Goal: Information Seeking & Learning: Learn about a topic

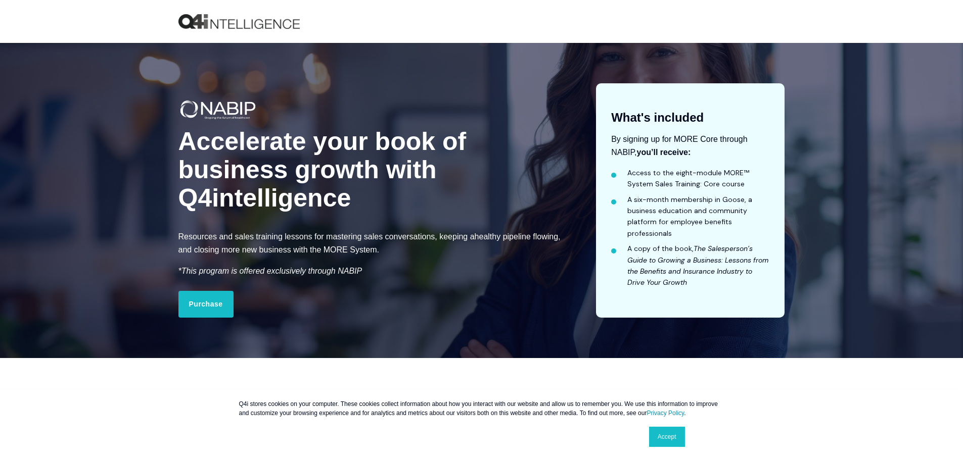
click at [673, 436] on link "Accept" at bounding box center [667, 437] width 36 height 20
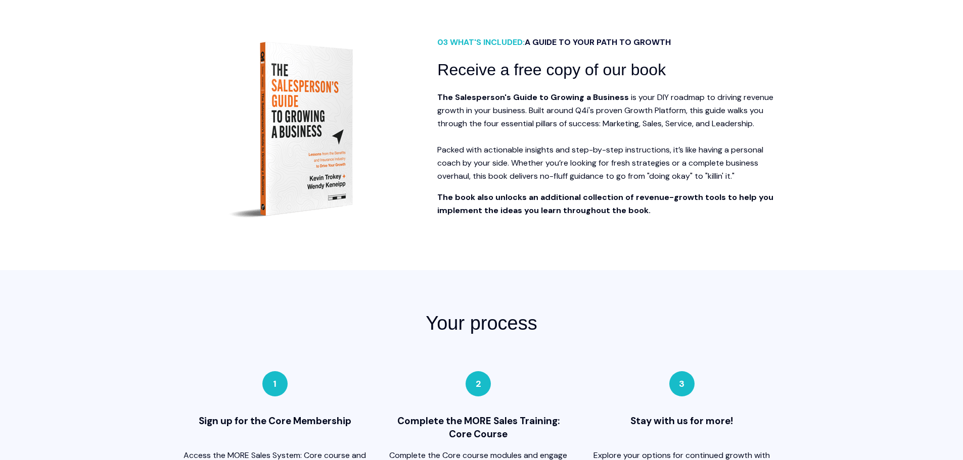
scroll to position [960, 0]
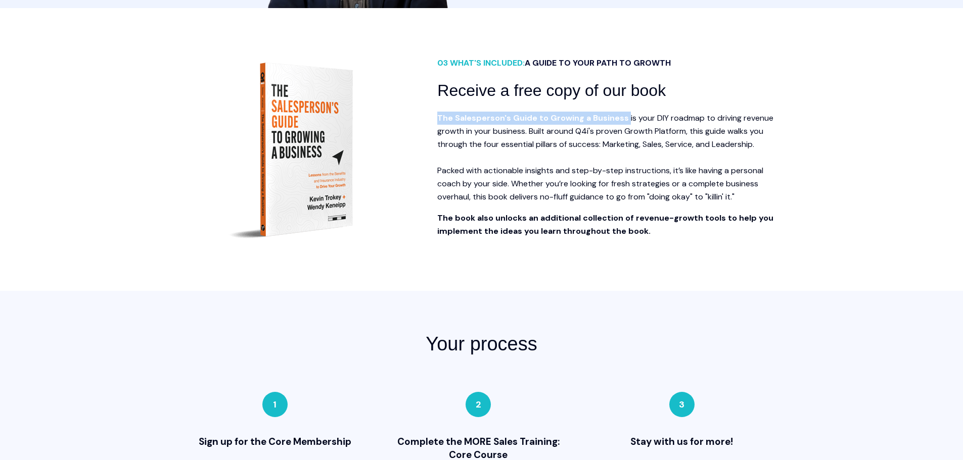
drag, startPoint x: 624, startPoint y: 118, endPoint x: 438, endPoint y: 115, distance: 186.0
click at [438, 115] on strong "The Salesperson's Guide to Growing a Business" at bounding box center [534, 118] width 194 height 11
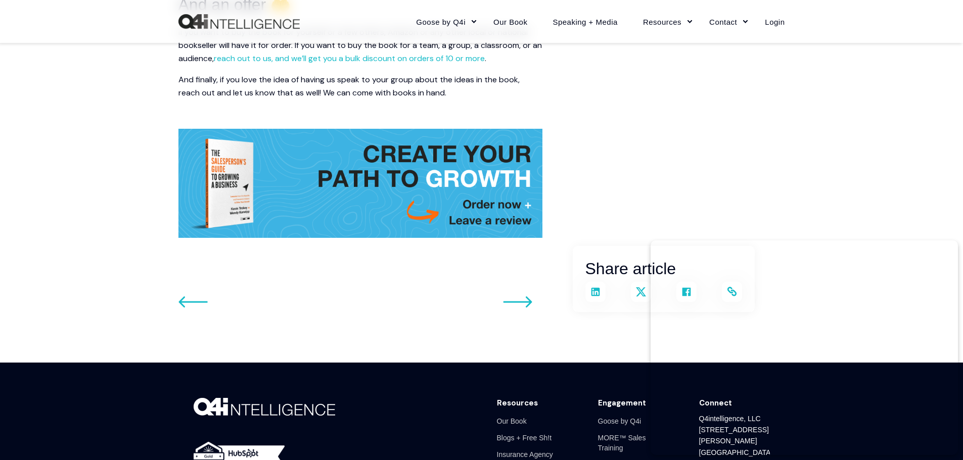
scroll to position [1516, 0]
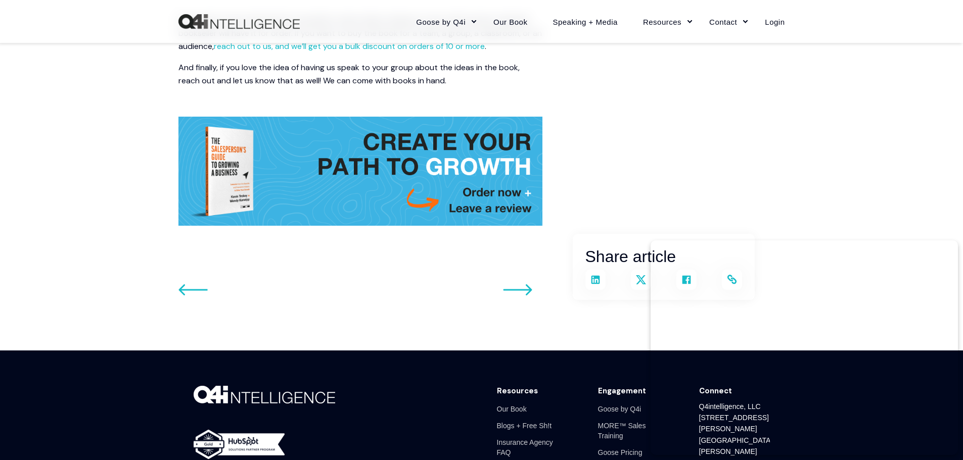
click at [476, 180] on img at bounding box center [360, 171] width 364 height 109
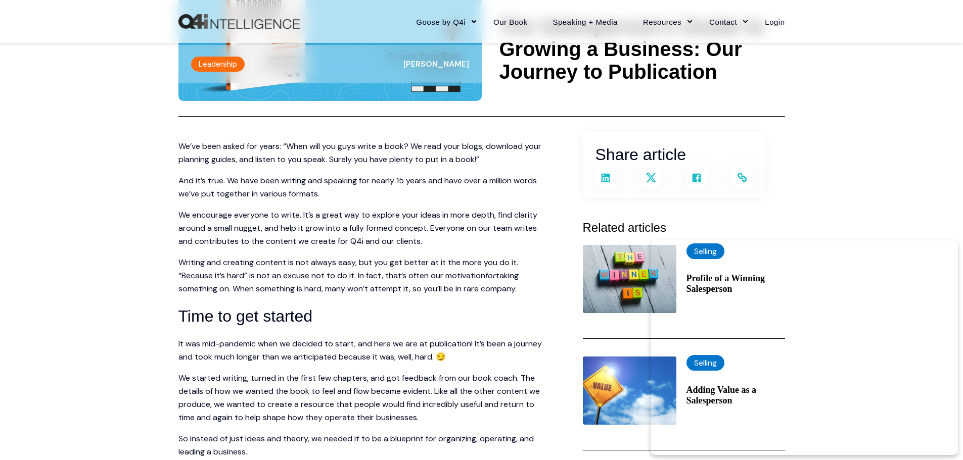
scroll to position [0, 0]
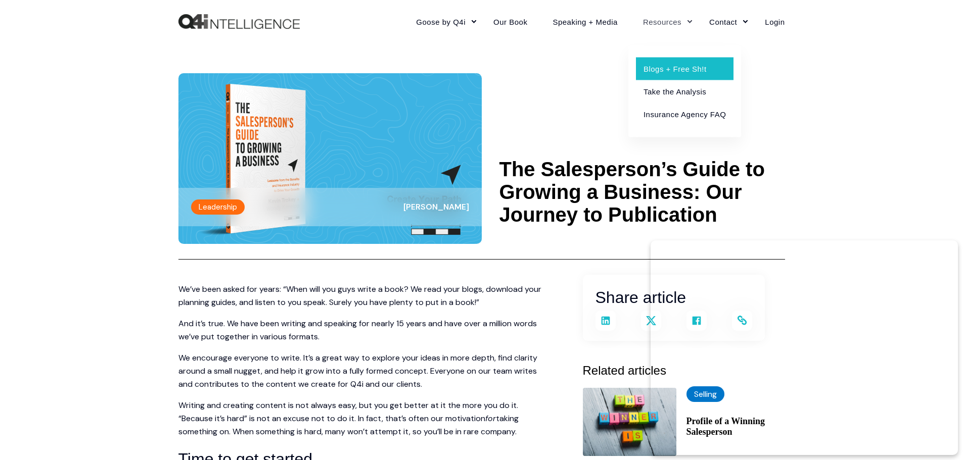
click at [671, 67] on link "Blogs + Free Sh!t" at bounding box center [685, 68] width 98 height 23
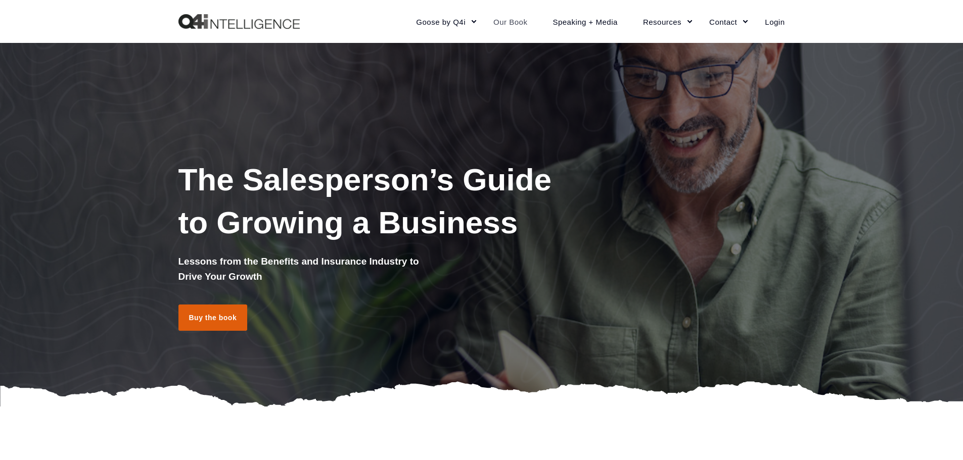
click at [219, 317] on link "Buy the book" at bounding box center [212, 318] width 69 height 26
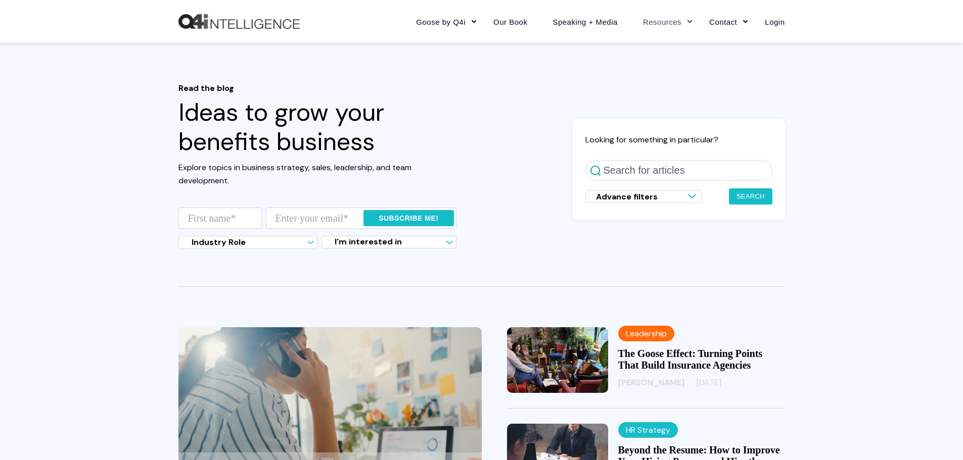
scroll to position [152, 0]
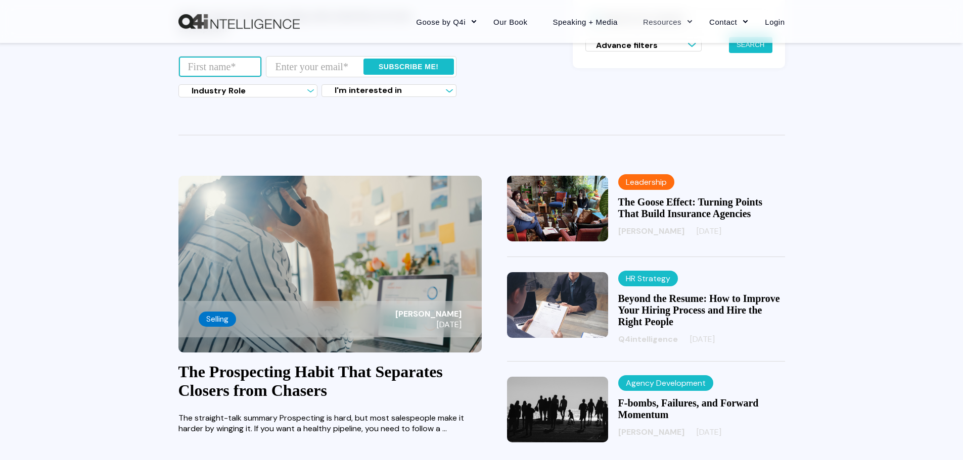
click at [202, 62] on input "text" at bounding box center [219, 66] width 83 height 21
type input "Catrena"
click at [302, 65] on input "email" at bounding box center [361, 66] width 191 height 21
type input "ccharles@rci-insurance.com"
click at [310, 91] on select "Industry Role Insurance agency Solution provider Insurance carrier Employer Oth…" at bounding box center [247, 90] width 139 height 13
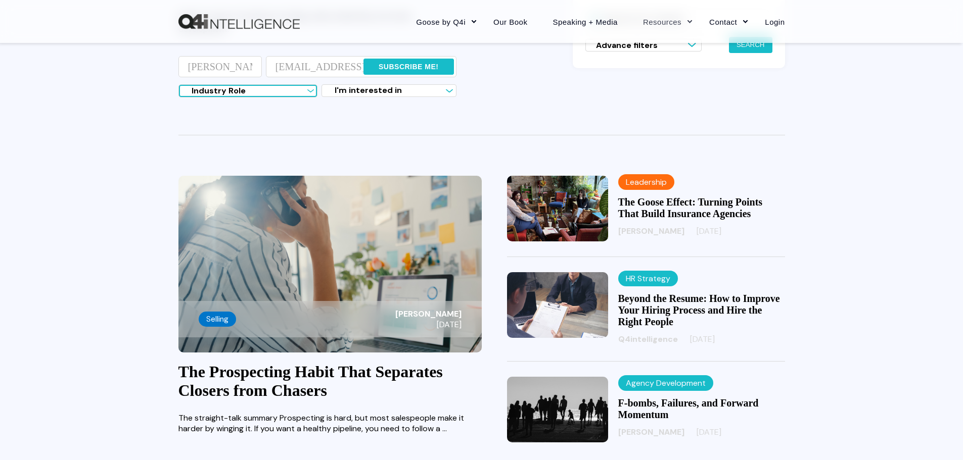
select select "Agency"
click at [178, 84] on select "Industry Role Insurance agency Solution provider Insurance carrier Employer Oth…" at bounding box center [247, 90] width 139 height 13
click at [444, 91] on label "I'm interested in" at bounding box center [388, 90] width 135 height 13
click at [430, 114] on span "Growing my insurance agency" at bounding box center [387, 111] width 116 height 13
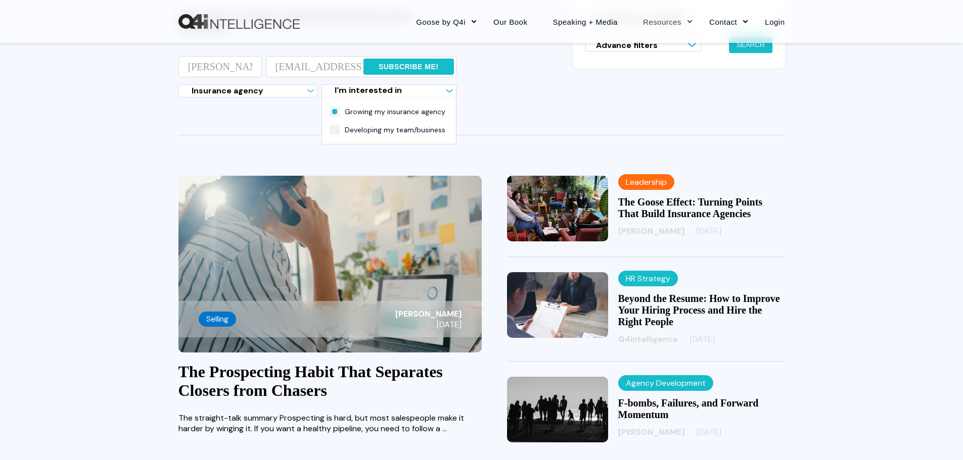
checkbox input "true"
click at [415, 132] on span "Developing my team/business" at bounding box center [387, 129] width 116 height 13
checkbox input "true"
click at [449, 89] on label "I'm interested in" at bounding box center [388, 90] width 135 height 13
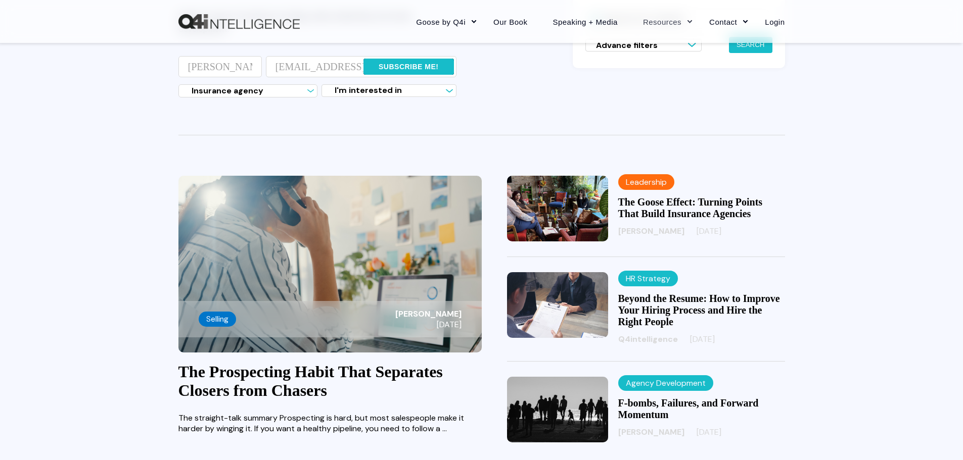
click at [425, 65] on input "Subscribe me!" at bounding box center [408, 67] width 90 height 16
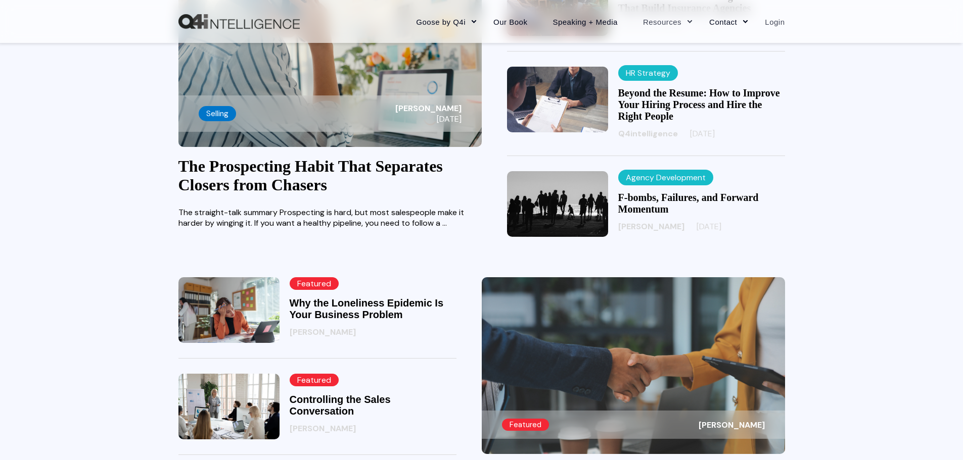
scroll to position [202, 0]
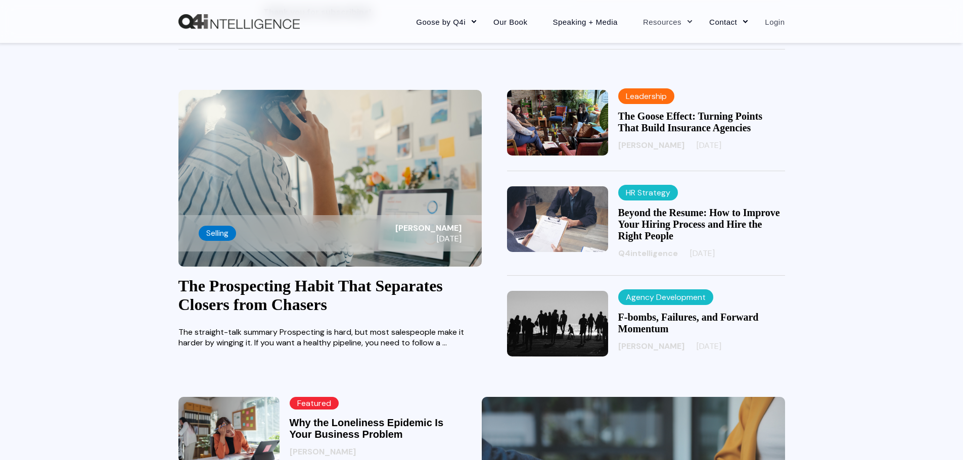
click at [777, 23] on link "Login" at bounding box center [768, 21] width 32 height 44
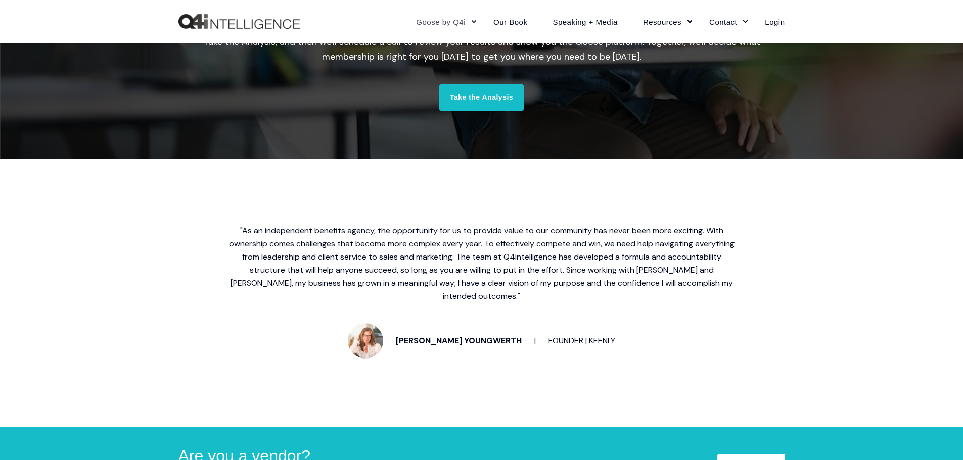
scroll to position [2325, 0]
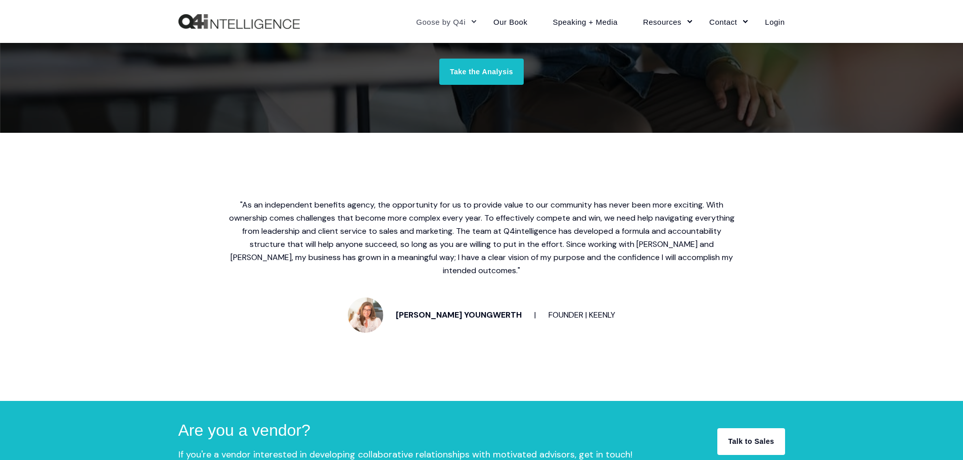
click at [606, 210] on p ""As an independent benefits agency, the opportunity for us to provide value to …" at bounding box center [481, 238] width 505 height 79
click at [528, 225] on p ""As an independent benefits agency, the opportunity for us to provide value to …" at bounding box center [481, 238] width 505 height 79
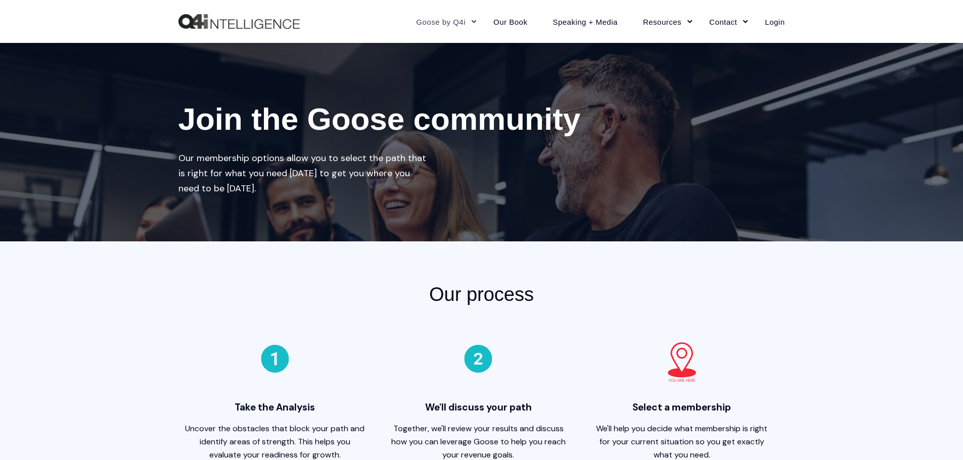
scroll to position [0, 0]
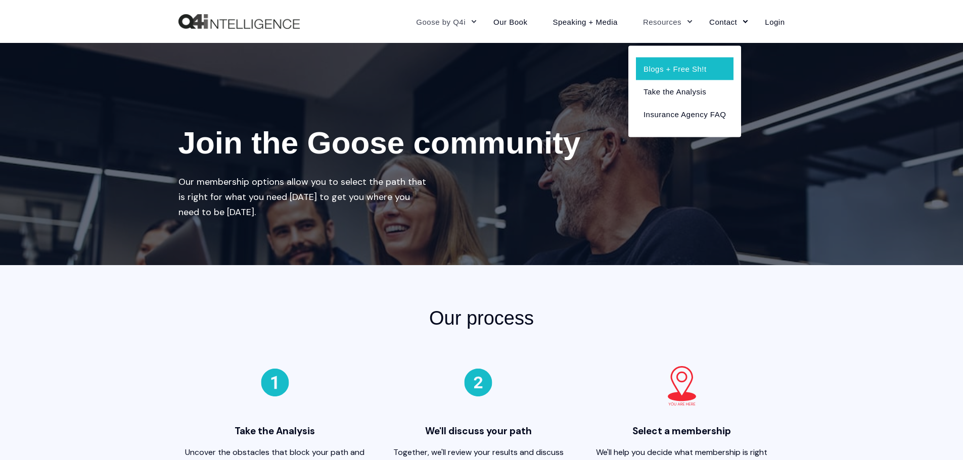
click at [668, 76] on link "Blogs + Free Sh!t" at bounding box center [685, 68] width 98 height 23
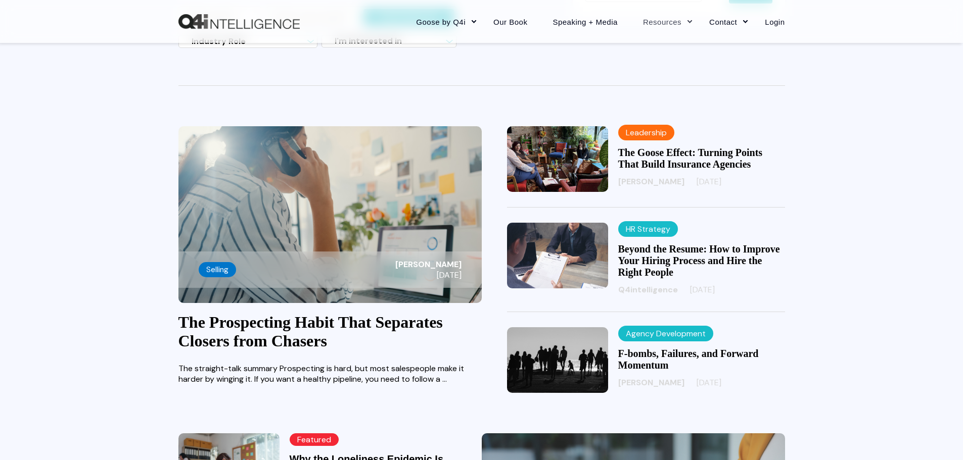
scroll to position [202, 0]
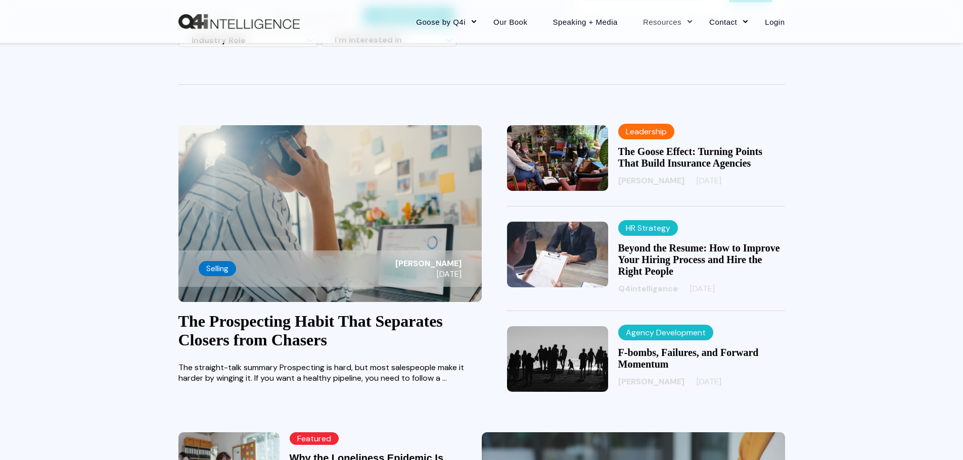
click at [564, 245] on img at bounding box center [557, 255] width 101 height 66
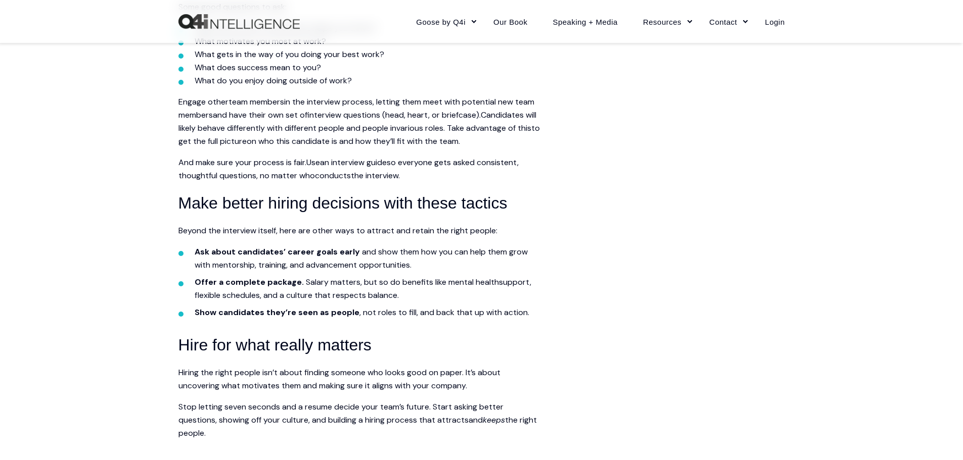
scroll to position [1061, 0]
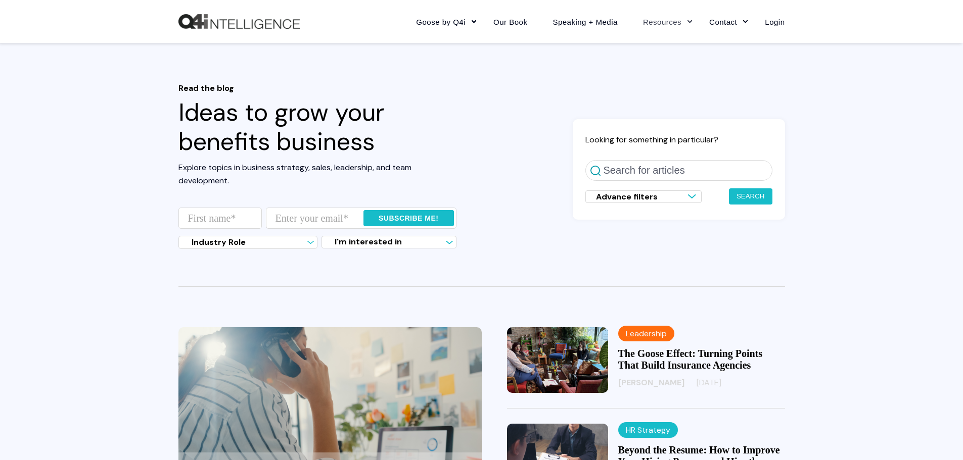
scroll to position [202, 0]
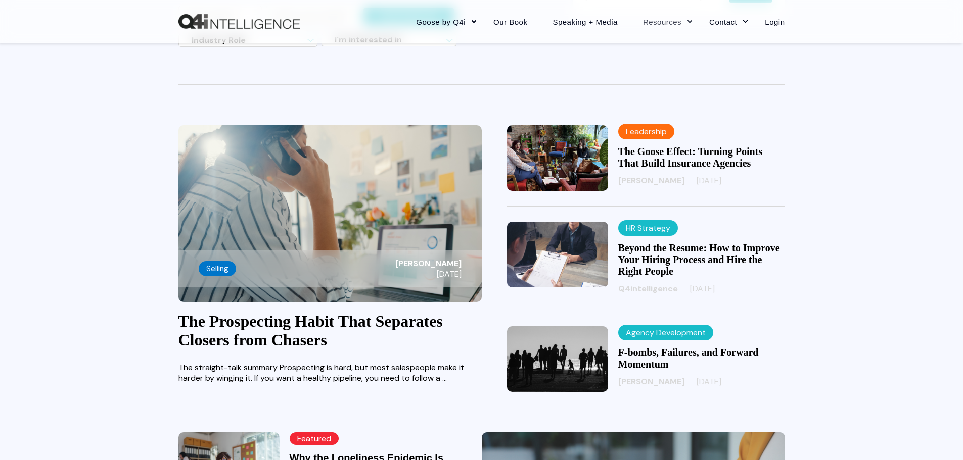
click at [582, 157] on img at bounding box center [557, 158] width 101 height 66
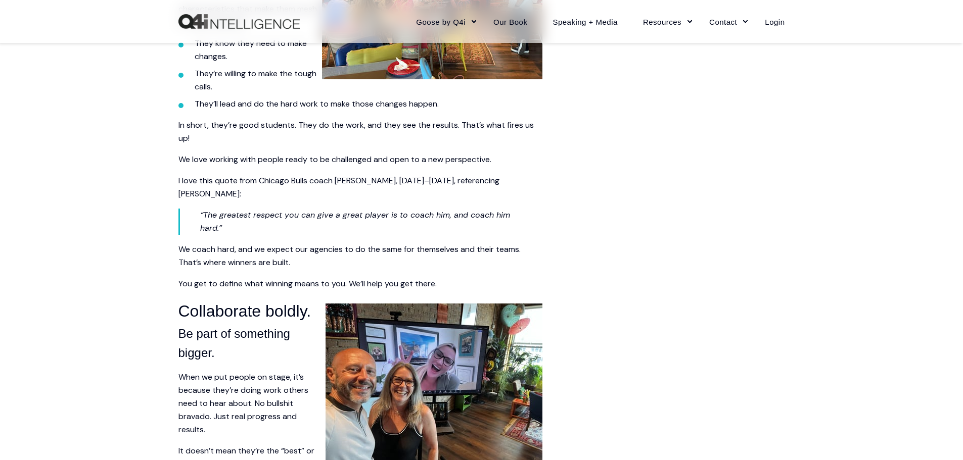
scroll to position [1364, 0]
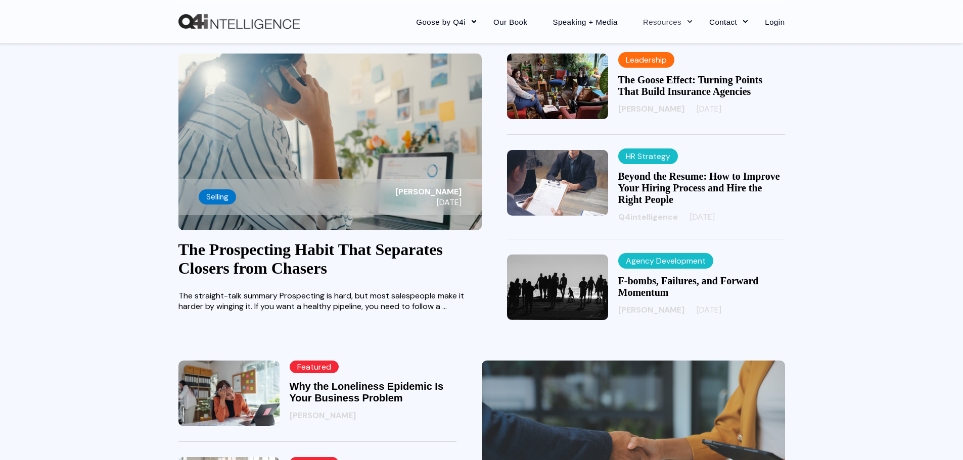
scroll to position [354, 0]
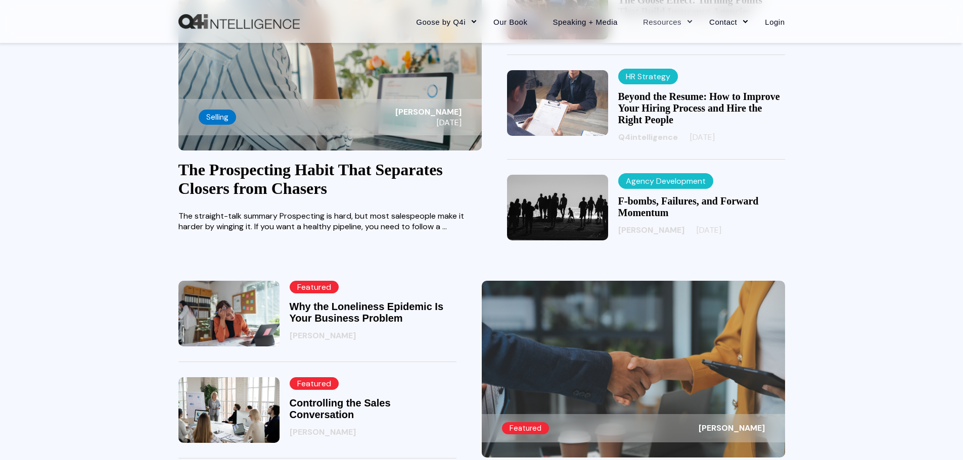
click at [214, 315] on img at bounding box center [228, 314] width 101 height 66
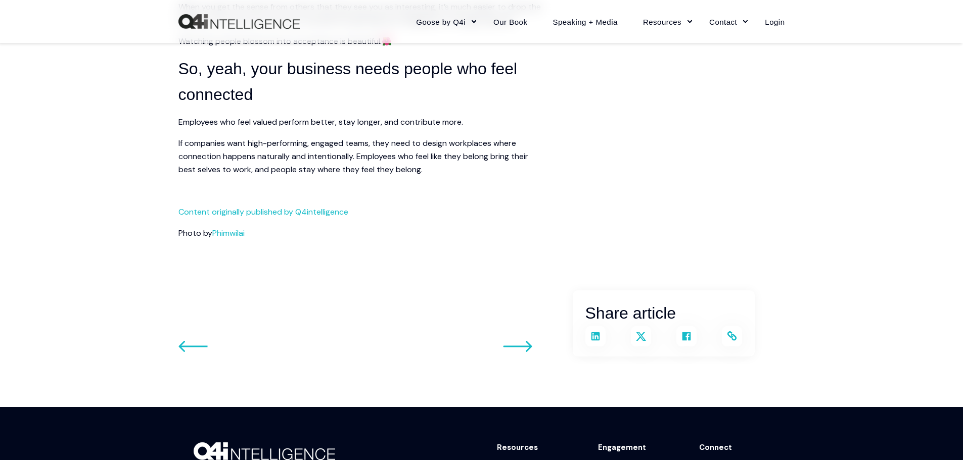
scroll to position [1769, 0]
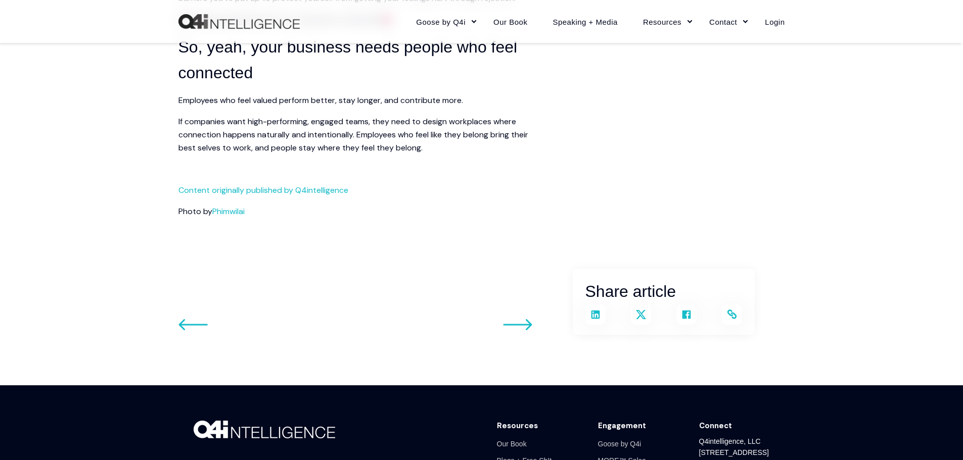
click at [732, 319] on icon at bounding box center [731, 314] width 9 height 9
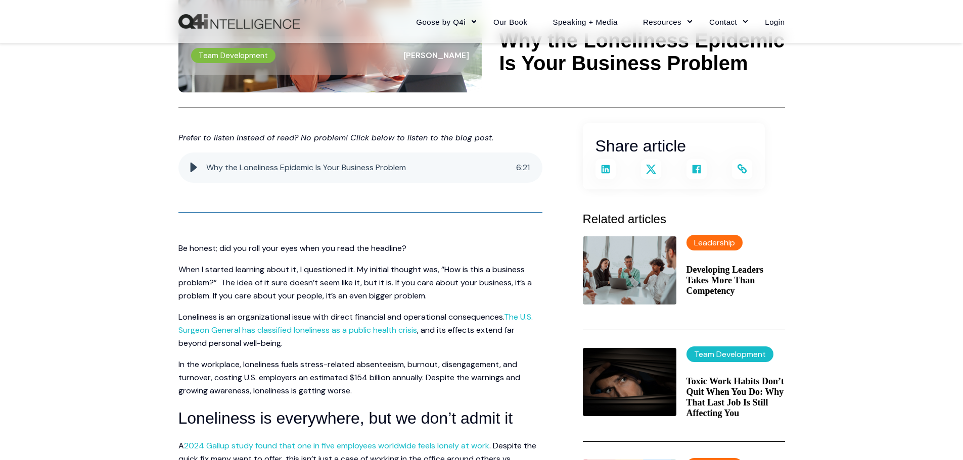
scroll to position [0, 0]
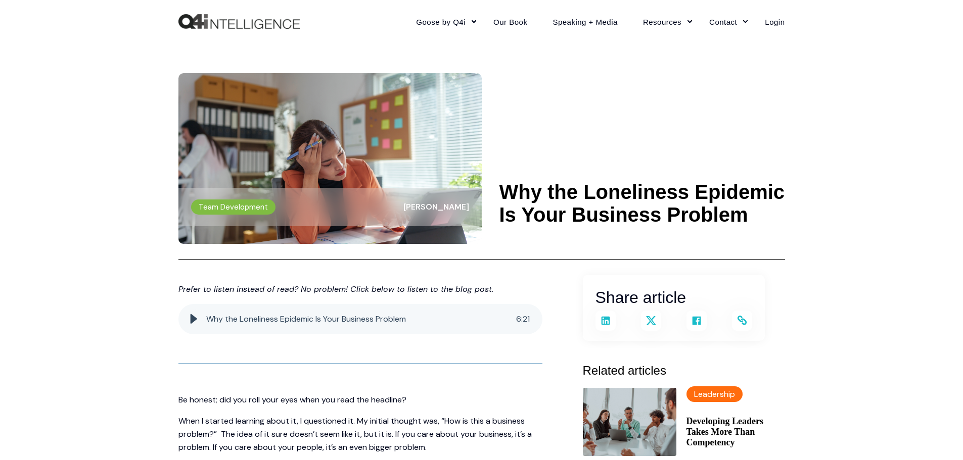
drag, startPoint x: 646, startPoint y: 170, endPoint x: 668, endPoint y: 185, distance: 26.5
click at [646, 170] on header "Team Development Wendy Keneipp Why the Loneliness Epidemic Is Your Business Pro…" at bounding box center [481, 151] width 606 height 217
drag, startPoint x: 750, startPoint y: 220, endPoint x: 503, endPoint y: 189, distance: 249.5
click at [503, 189] on \a-------- "Why the Loneliness Epidemic Is Your Business Problem" at bounding box center [642, 203] width 286 height 45
copy \a-------- "Why the Loneliness Epidemic Is Your Business Problem"
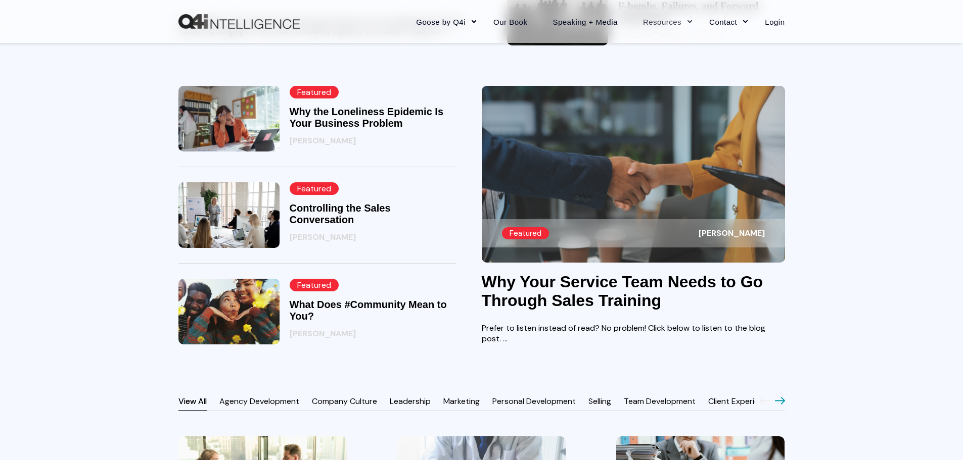
scroll to position [556, 0]
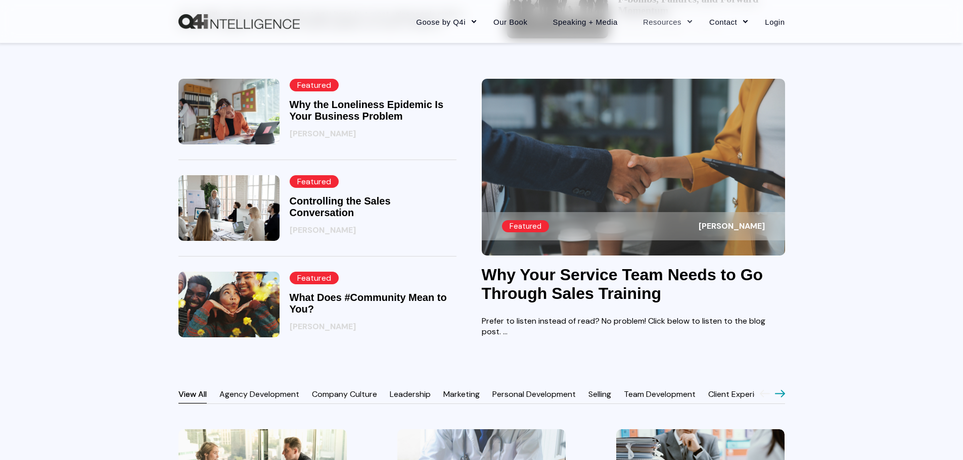
click at [535, 285] on link "Why Your Service Team Needs to Go Through Sales Training" at bounding box center [622, 284] width 281 height 37
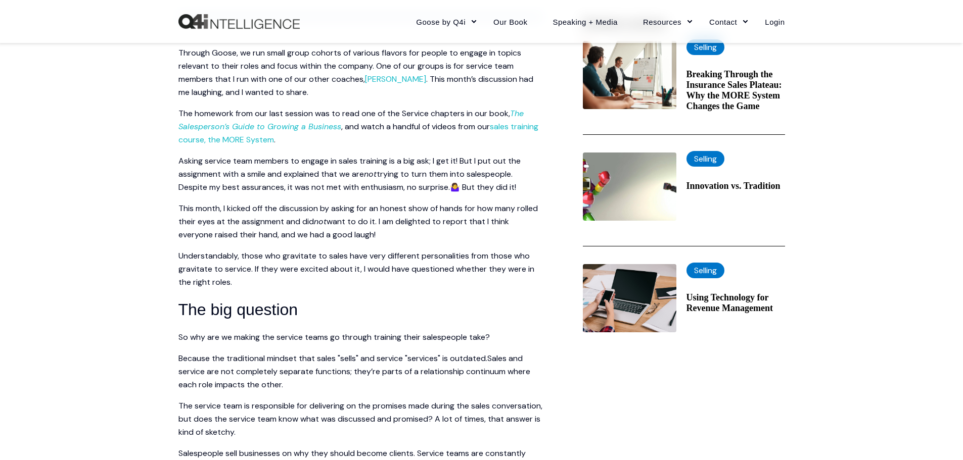
scroll to position [354, 0]
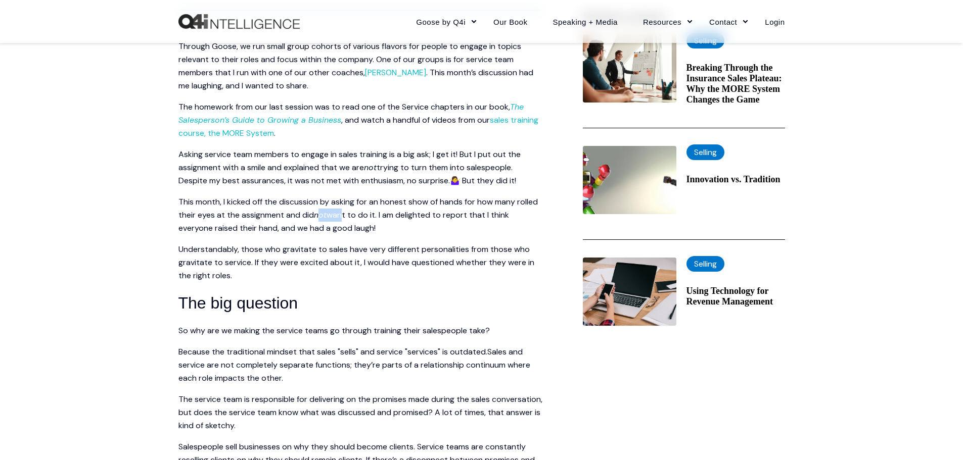
drag, startPoint x: 336, startPoint y: 215, endPoint x: 353, endPoint y: 215, distance: 17.2
click at [344, 215] on p "This month, I kicked off the discussion by asking for an honest show of hands f…" at bounding box center [360, 215] width 364 height 39
click at [395, 214] on span "want to do it. I am delighted to report that I think everyone raised their hand…" at bounding box center [343, 222] width 330 height 24
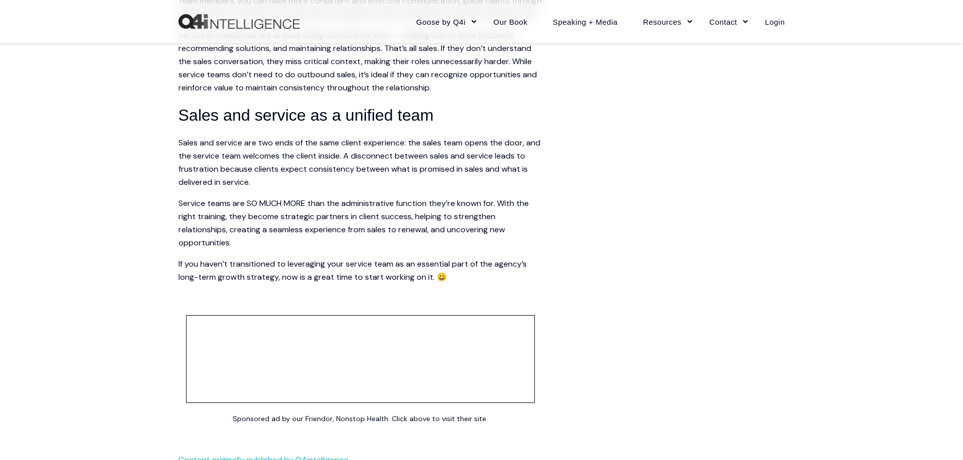
scroll to position [1364, 0]
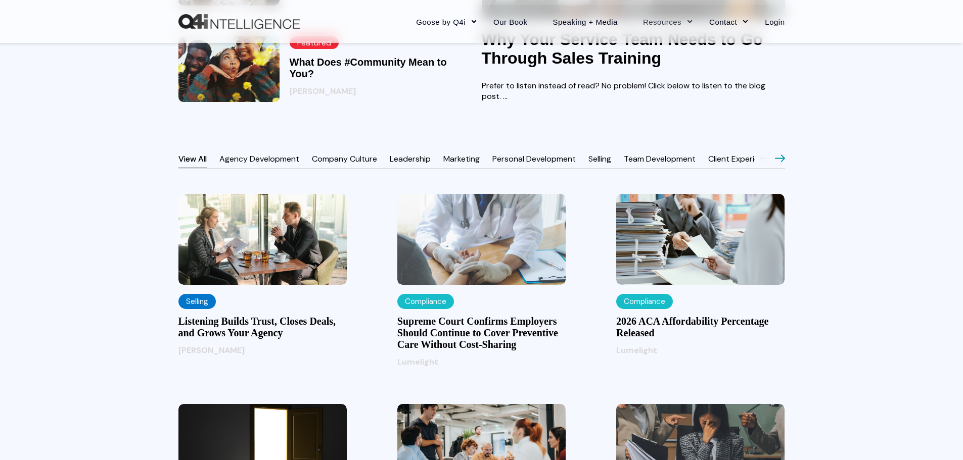
scroll to position [809, 0]
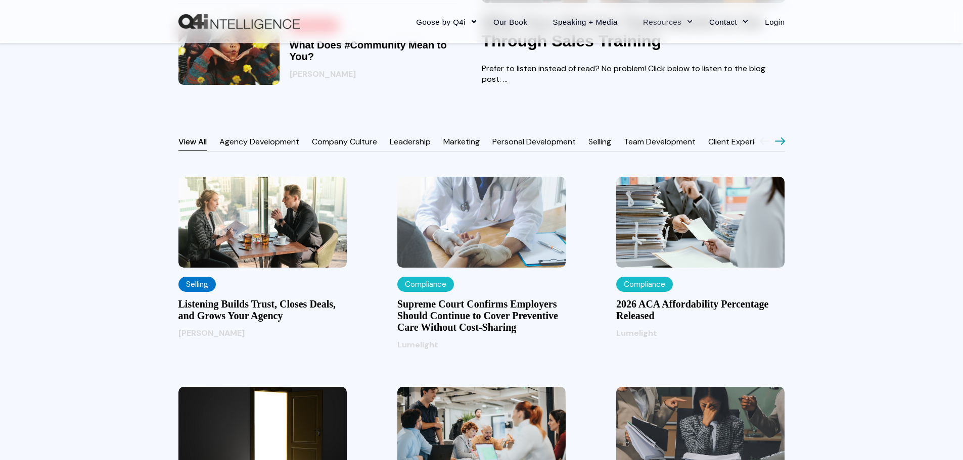
click at [243, 138] on link "Agency Development" at bounding box center [259, 141] width 80 height 11
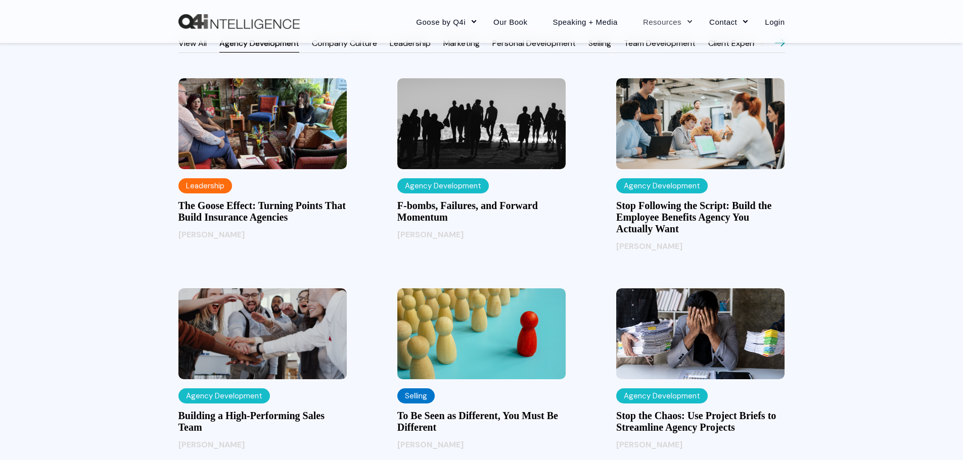
scroll to position [910, 0]
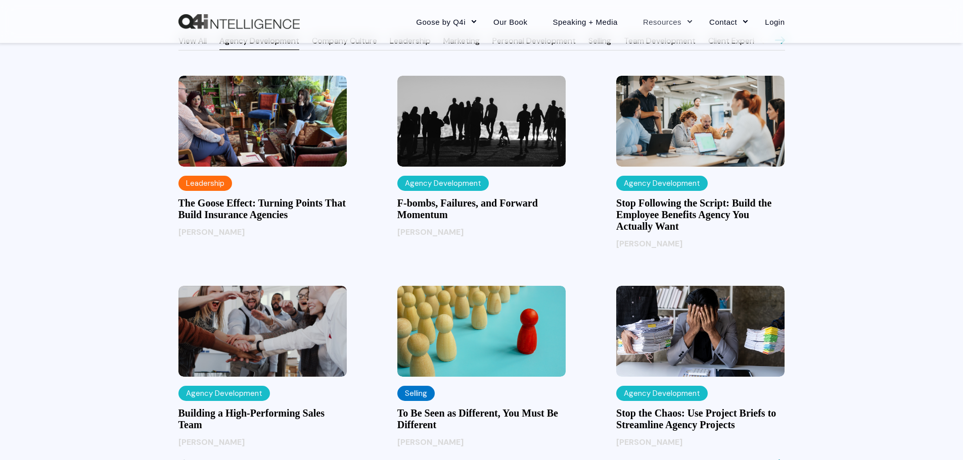
click at [669, 209] on h3 "Stop Following the Script: Build the Employee Benefits Agency You Actually Want" at bounding box center [700, 215] width 168 height 35
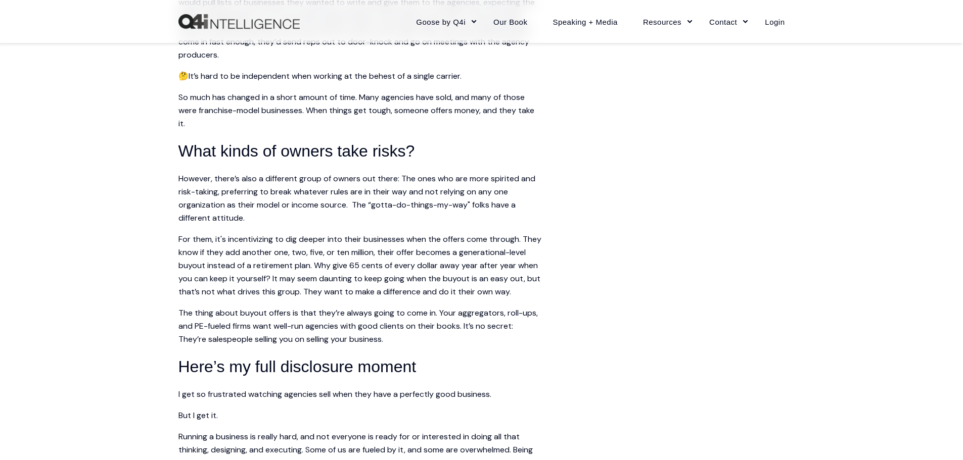
scroll to position [1162, 0]
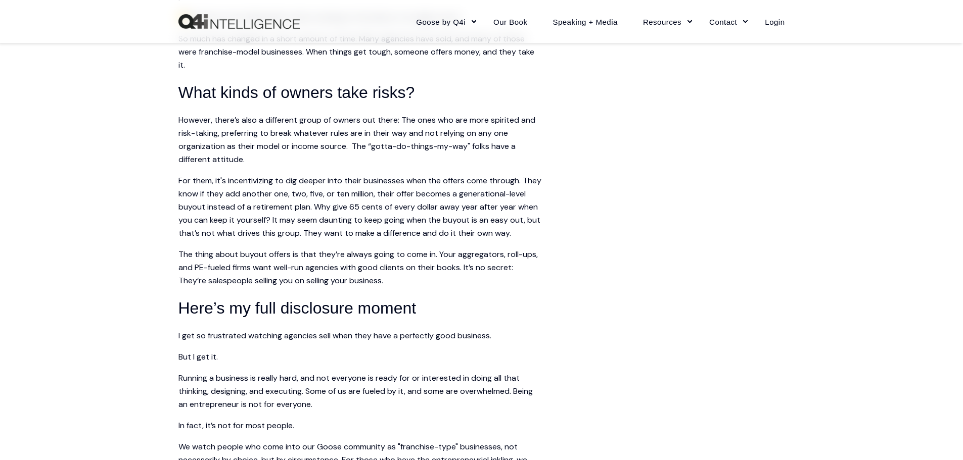
click at [489, 208] on span "For them, it's incentivizing to dig deeper into their businesses when the offer…" at bounding box center [359, 206] width 363 height 63
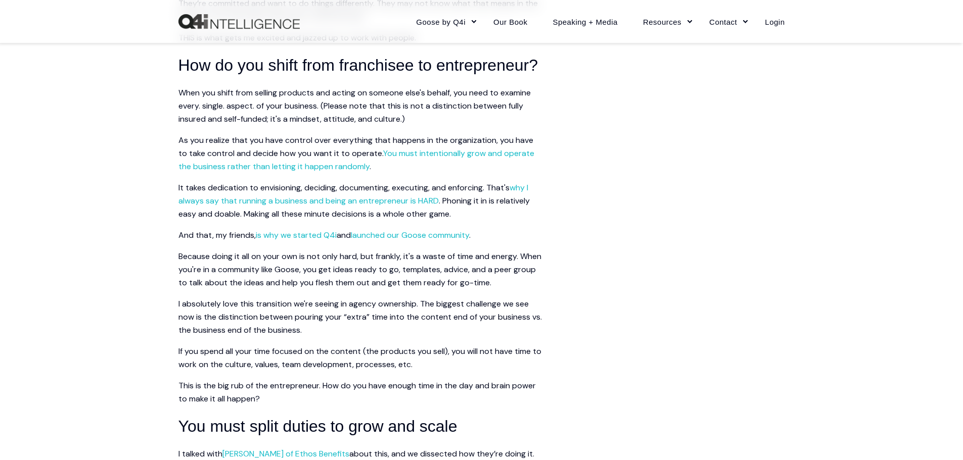
scroll to position [1718, 0]
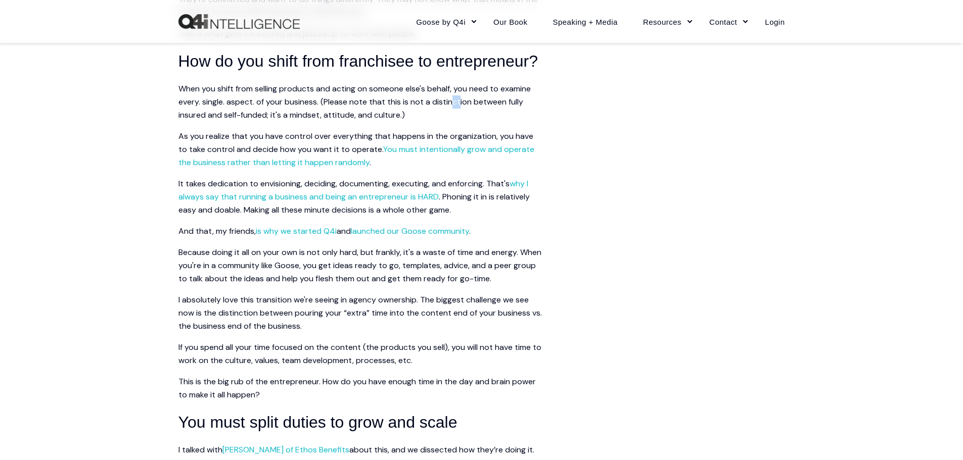
drag, startPoint x: 454, startPoint y: 141, endPoint x: 462, endPoint y: 141, distance: 8.6
click at [462, 120] on span "When you shift from selling products and acting on someone else's behalf, you n…" at bounding box center [354, 101] width 352 height 37
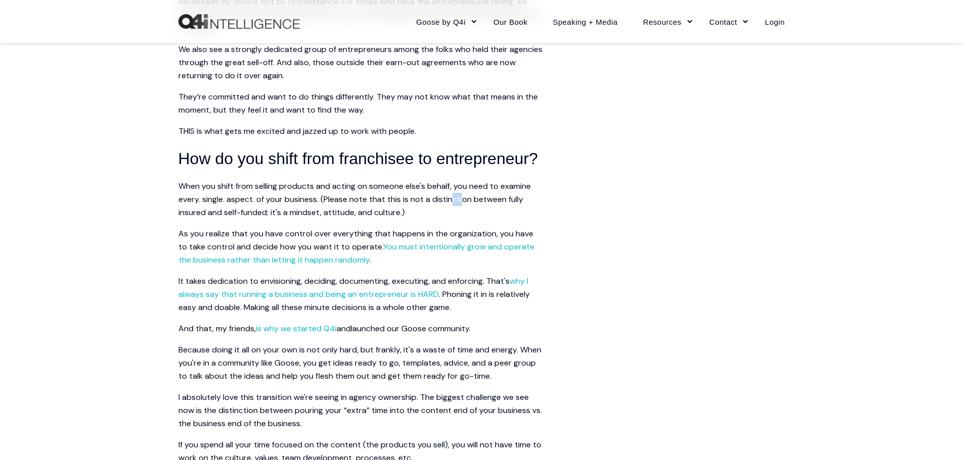
scroll to position [1617, 0]
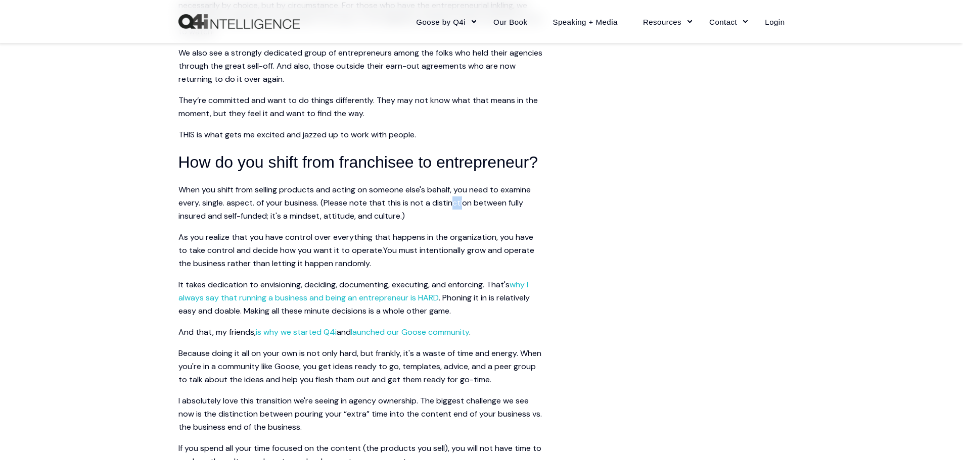
click at [432, 269] on span "You must intentionally grow and operate the business rather than letting it hap…" at bounding box center [356, 257] width 356 height 24
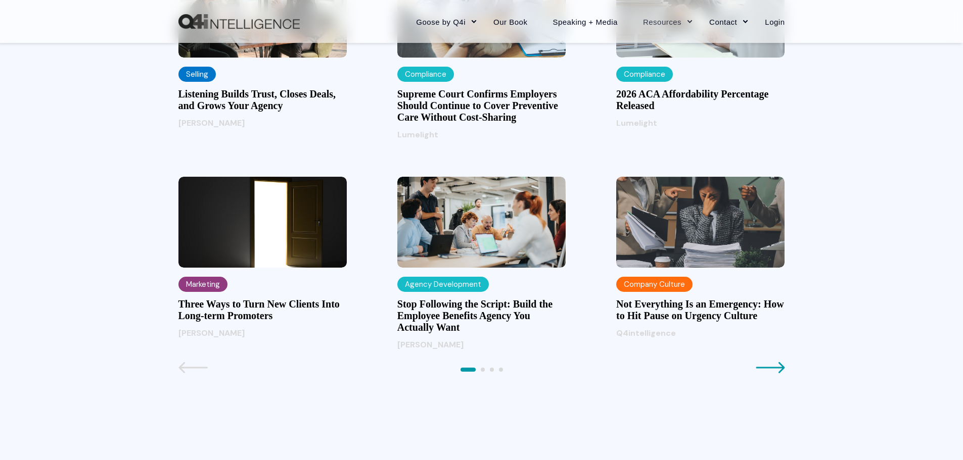
scroll to position [1061, 0]
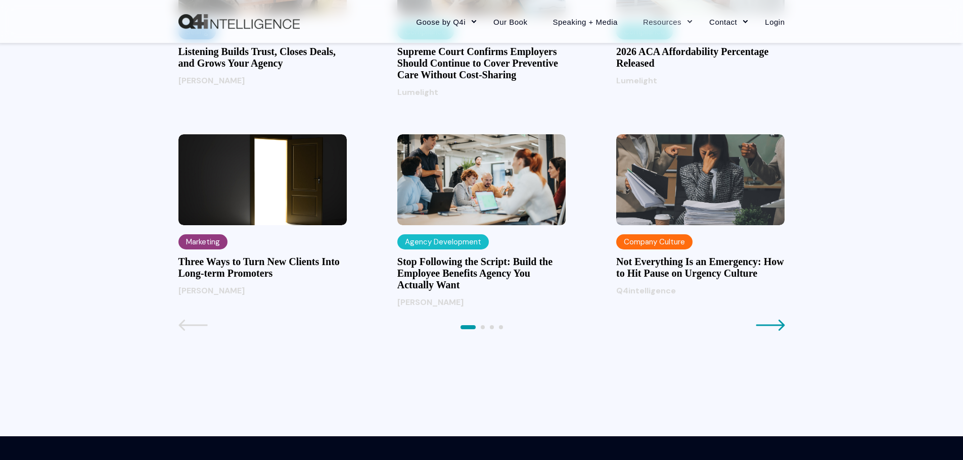
click at [218, 263] on h3 "Three Ways to Turn New Clients Into Long-term Promoters" at bounding box center [262, 267] width 168 height 23
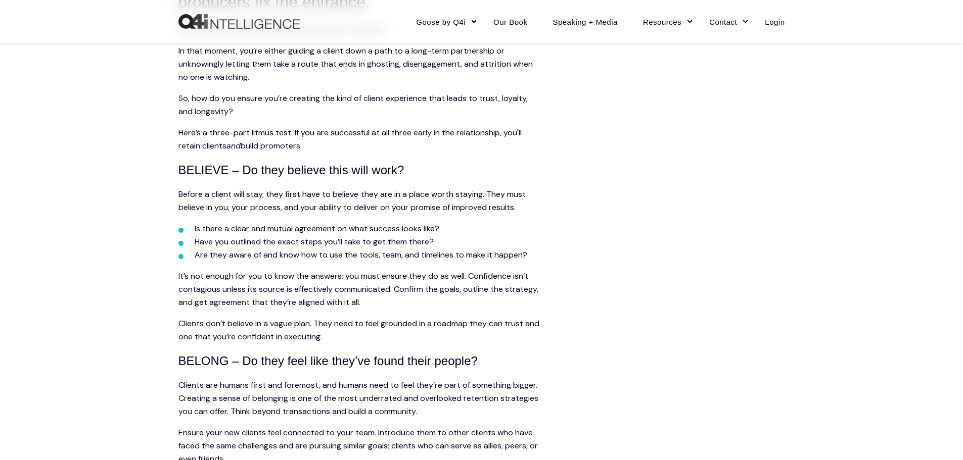
scroll to position [556, 0]
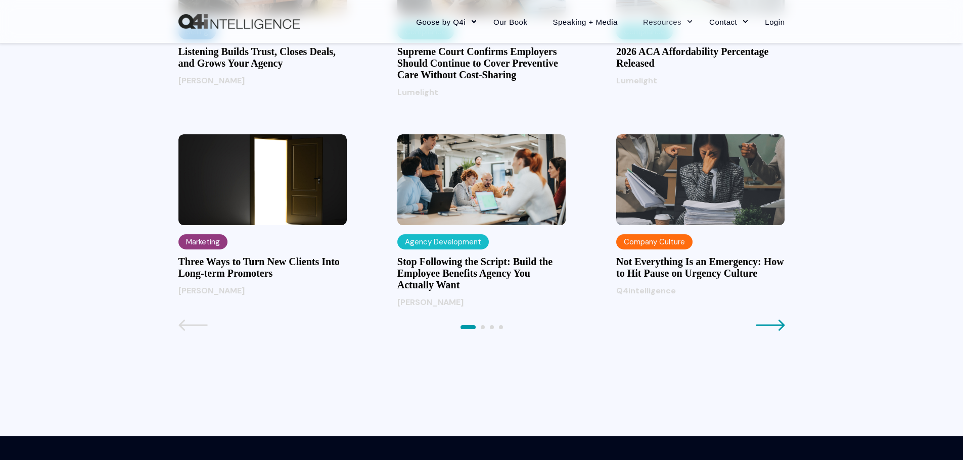
scroll to position [1061, 0]
click at [465, 264] on h3 "Stop Following the Script: Build the Employee Benefits Agency You Actually Want" at bounding box center [481, 273] width 168 height 35
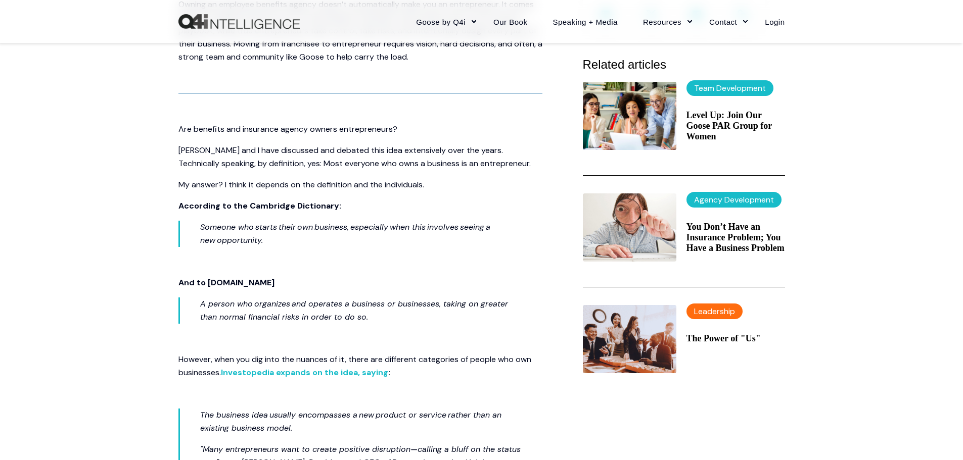
scroll to position [404, 0]
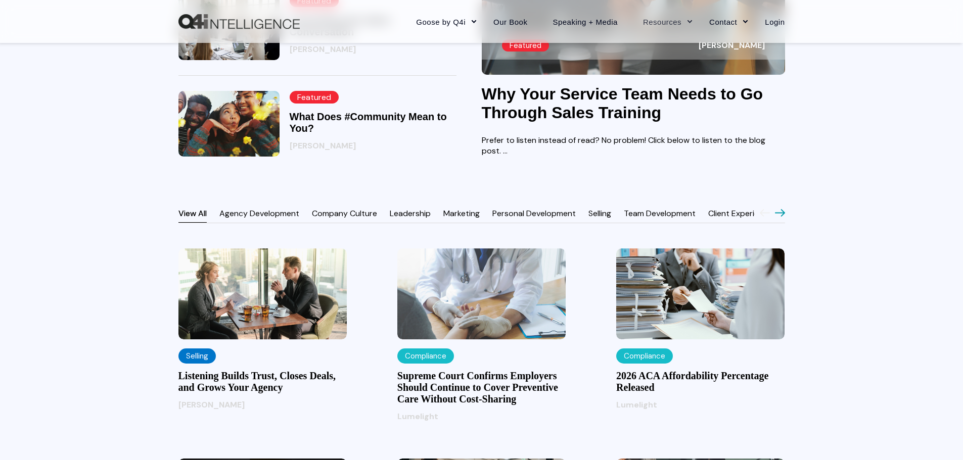
scroll to position [859, 0]
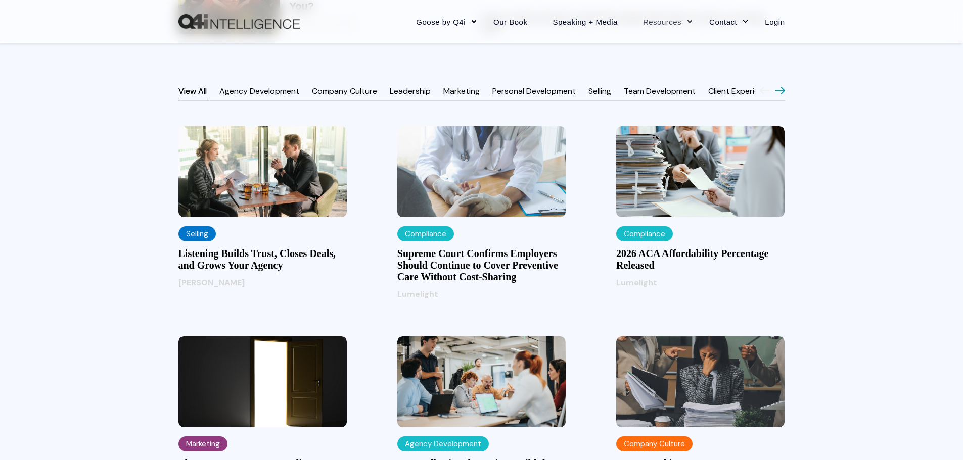
click at [462, 89] on link "Marketing" at bounding box center [461, 91] width 36 height 11
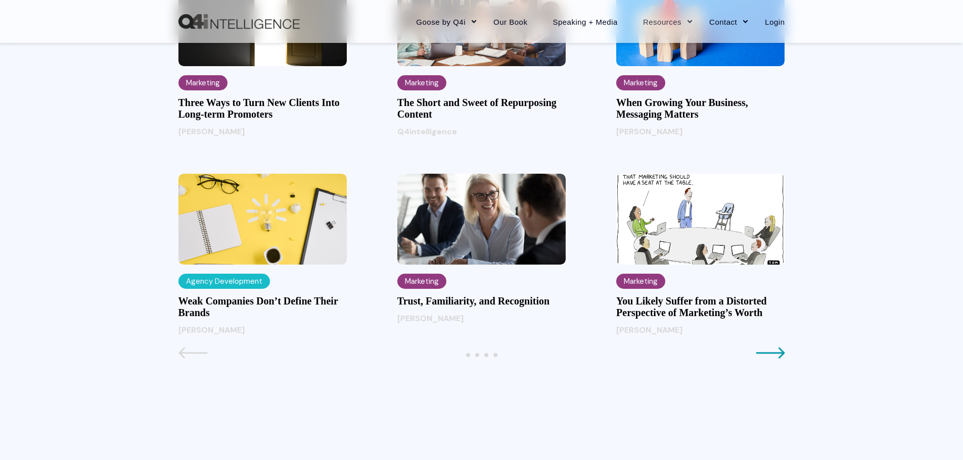
scroll to position [1011, 0]
click at [225, 301] on h3 "Weak Companies Don’t Define Their Brands" at bounding box center [262, 306] width 168 height 23
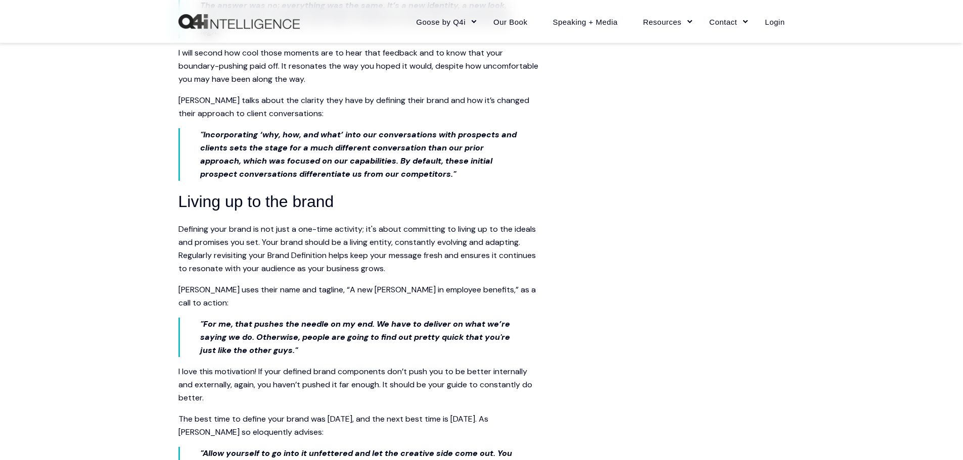
scroll to position [1920, 0]
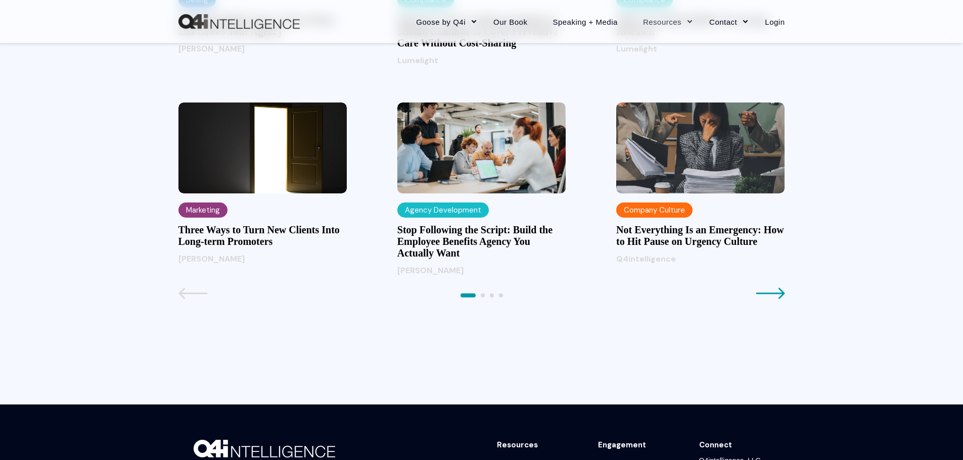
scroll to position [1112, 0]
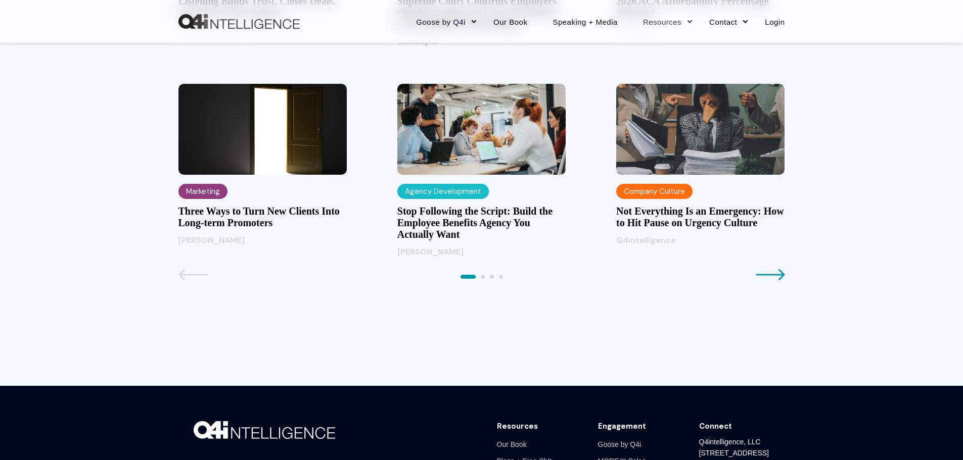
click at [770, 272] on icon at bounding box center [769, 275] width 29 height 12
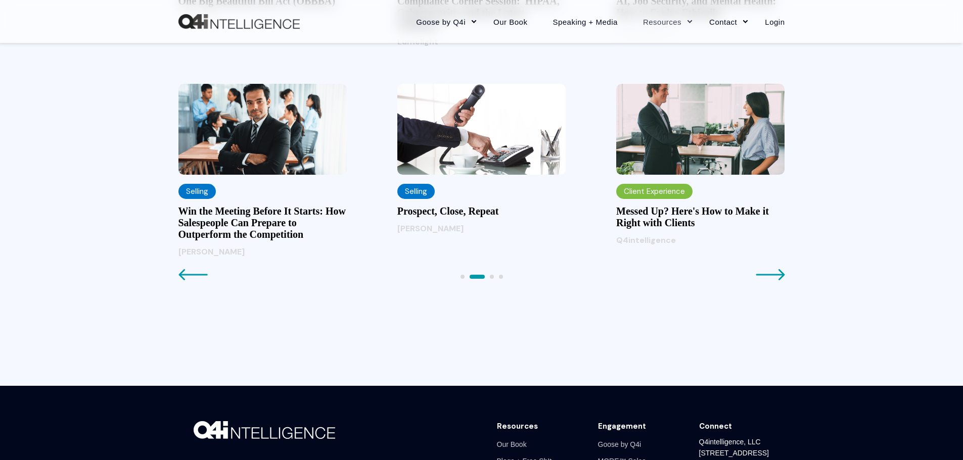
click at [240, 136] on img at bounding box center [262, 129] width 168 height 91
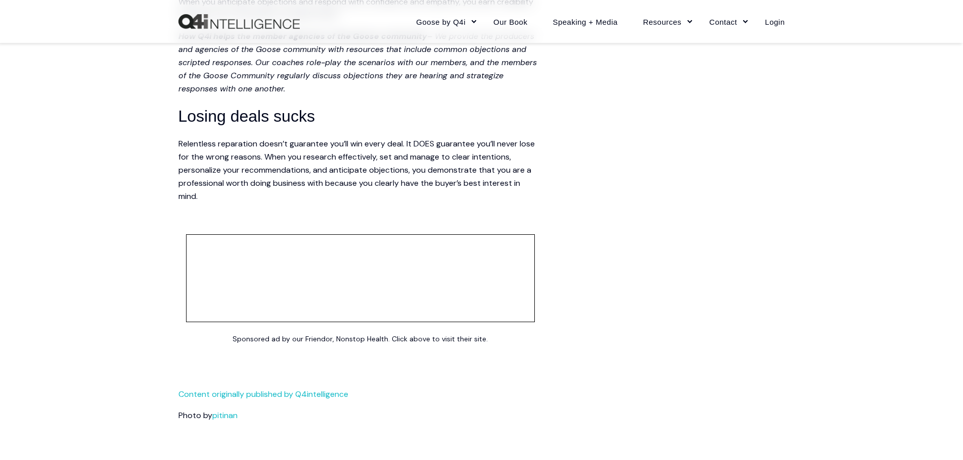
scroll to position [1465, 0]
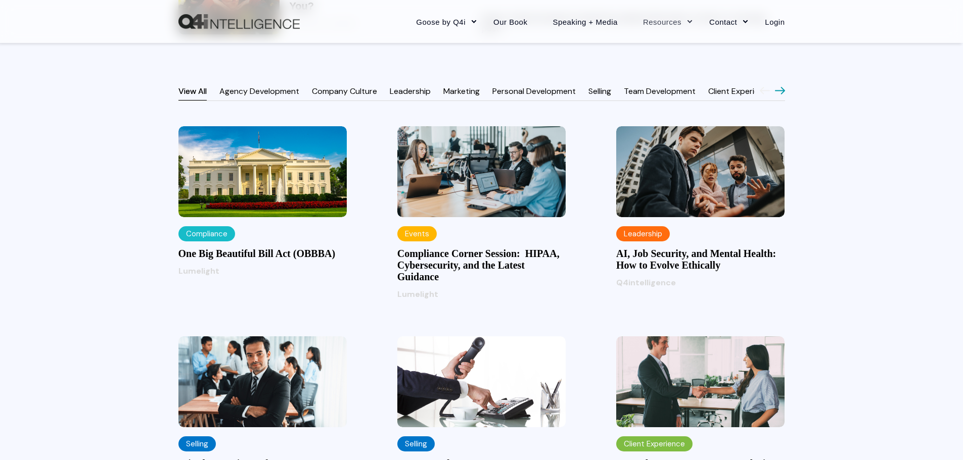
scroll to position [910, 0]
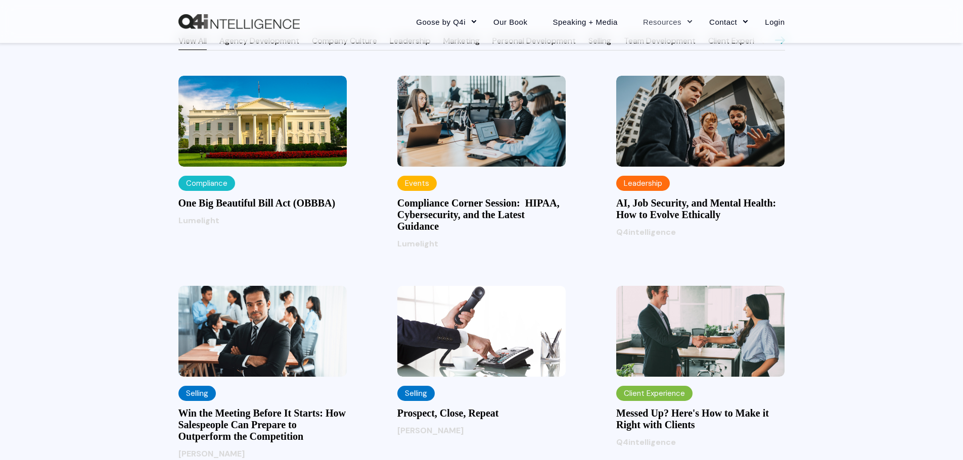
click at [226, 200] on h3 "One Big Beautiful Bill Act (OBBBA)" at bounding box center [262, 204] width 168 height 12
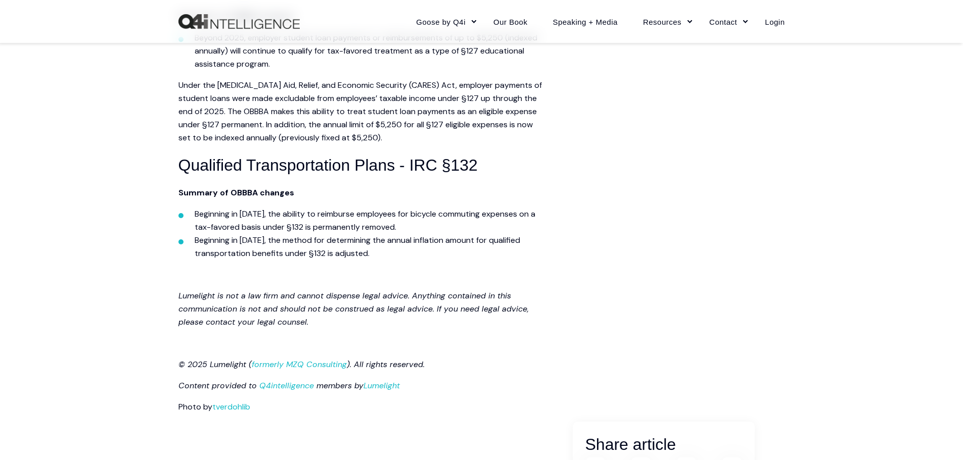
scroll to position [1213, 0]
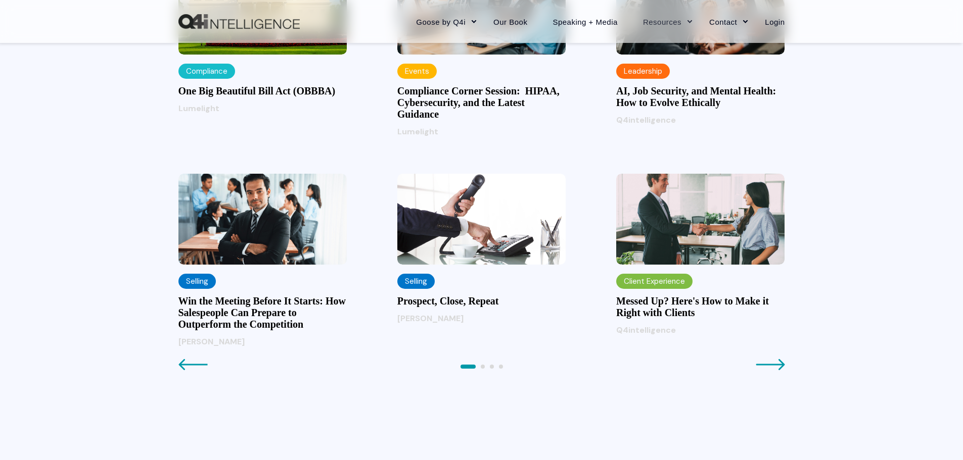
scroll to position [1112, 0]
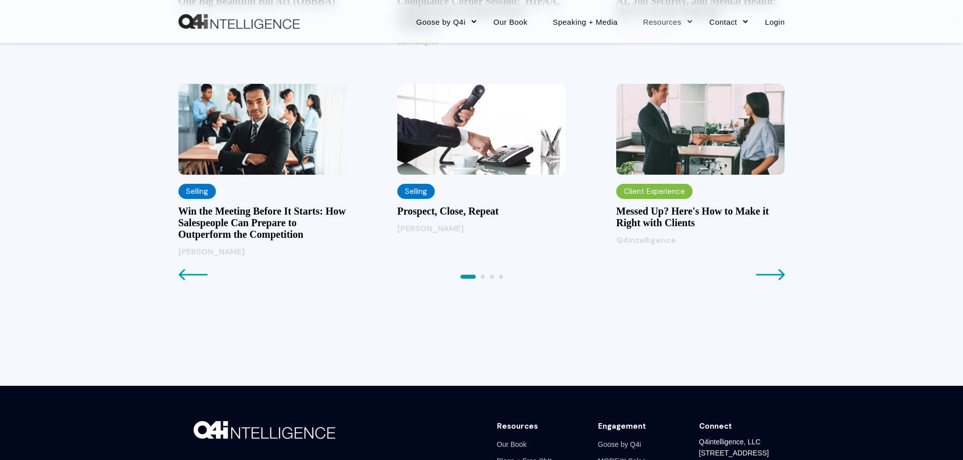
click at [780, 274] on icon at bounding box center [769, 274] width 29 height 11
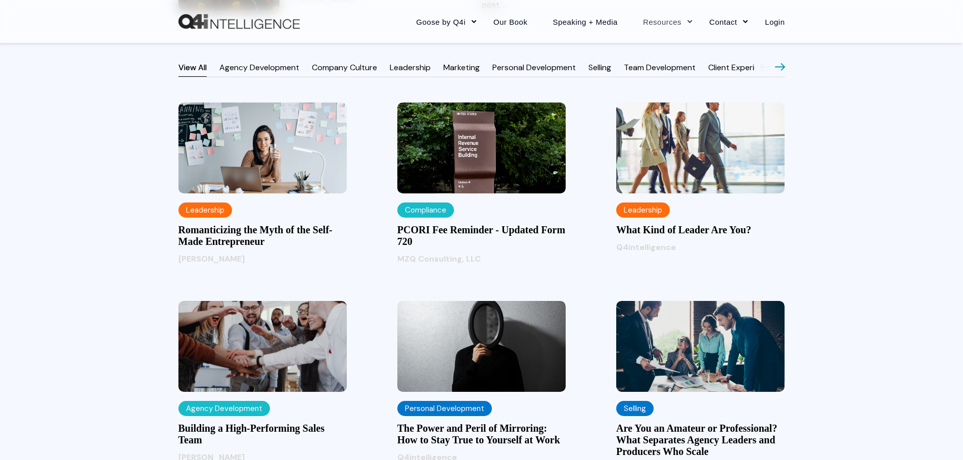
scroll to position [1011, 0]
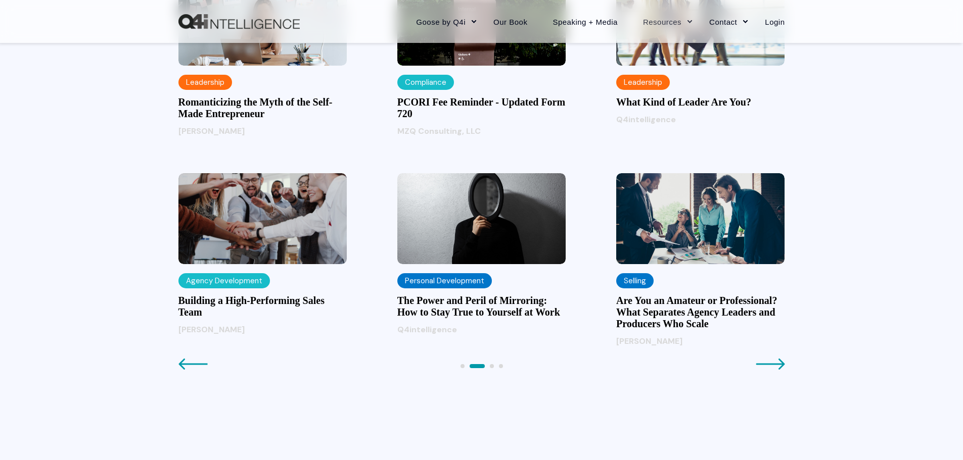
click at [213, 301] on h3 "Building a High-Performing Sales Team" at bounding box center [262, 306] width 168 height 23
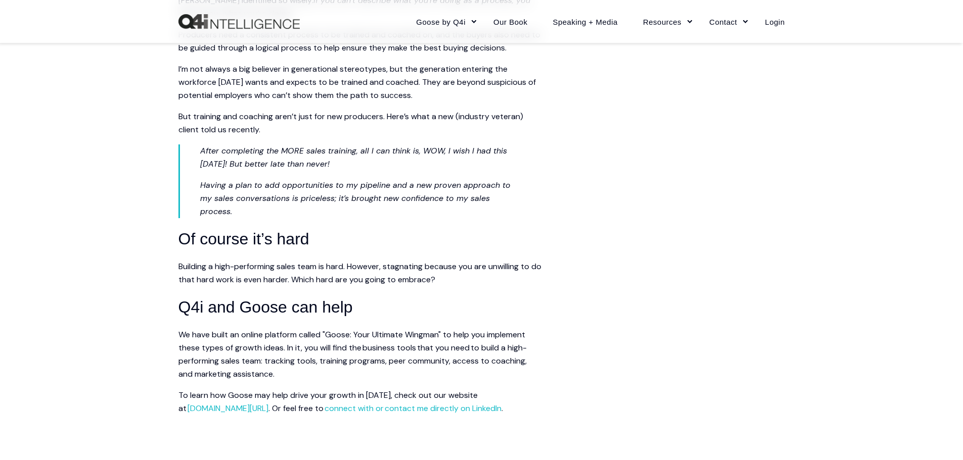
scroll to position [1567, 0]
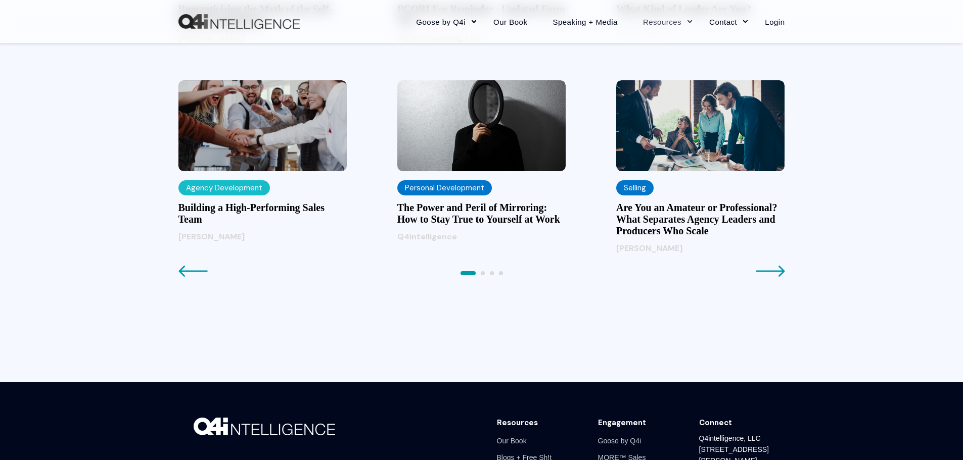
scroll to position [1112, 0]
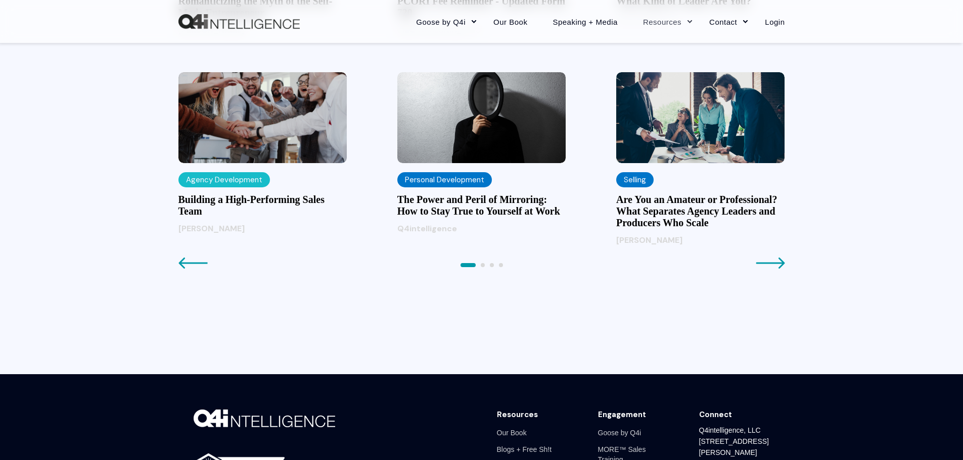
click at [779, 260] on icon at bounding box center [769, 263] width 29 height 12
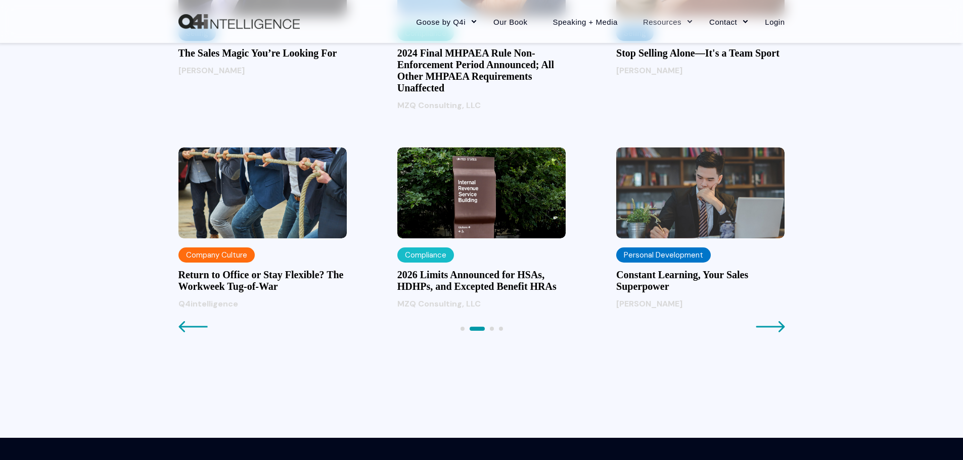
scroll to position [1061, 0]
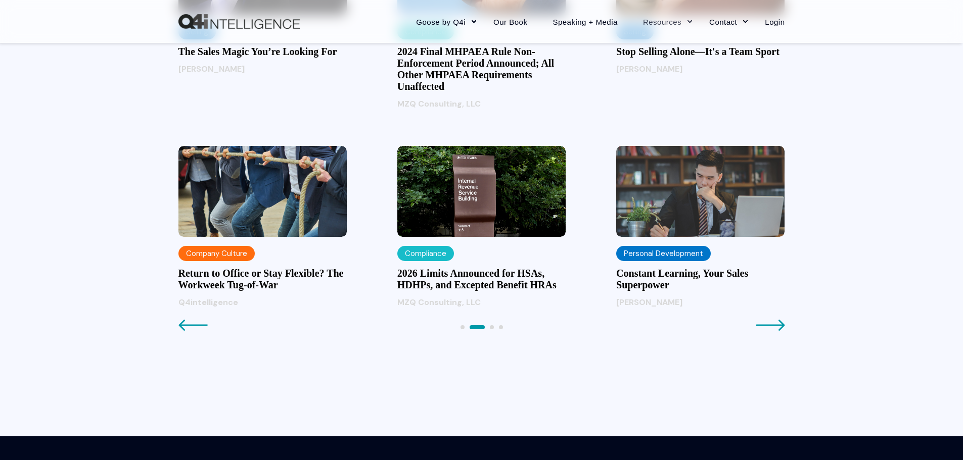
click at [218, 272] on h3 "Return to Office or Stay Flexible? The Workweek Tug-of-War" at bounding box center [262, 279] width 168 height 23
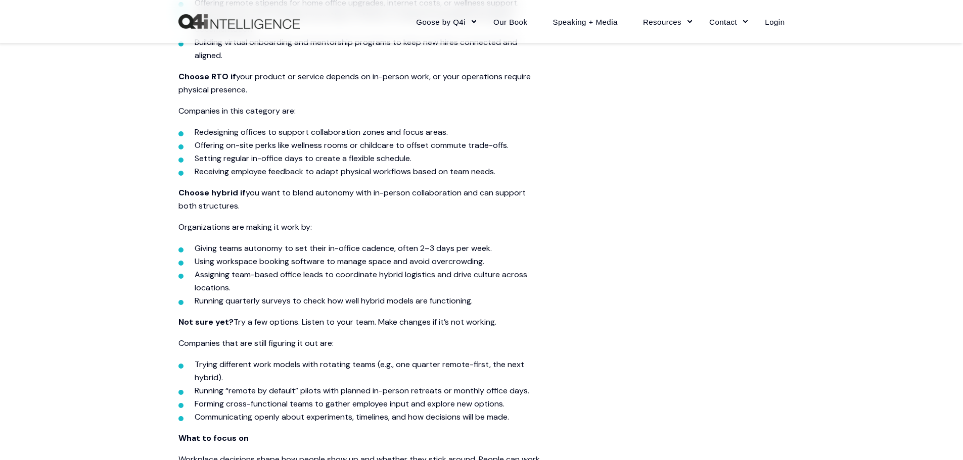
scroll to position [1162, 0]
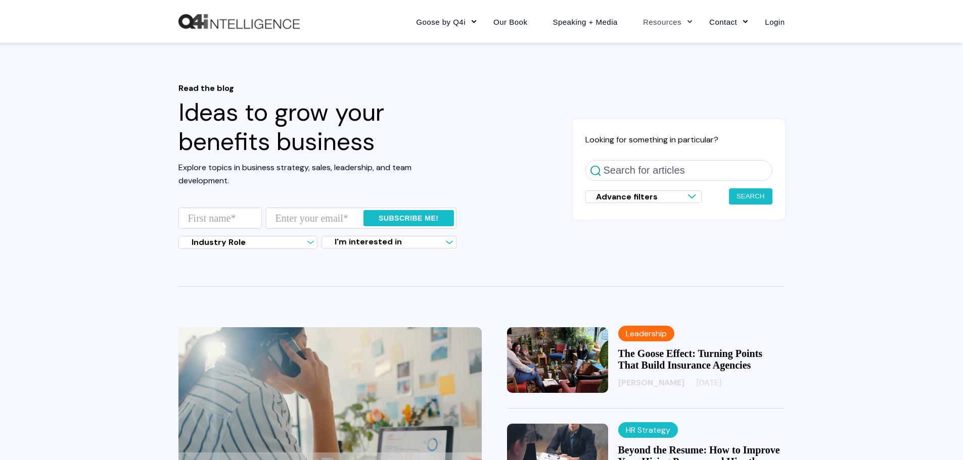
scroll to position [1110, 0]
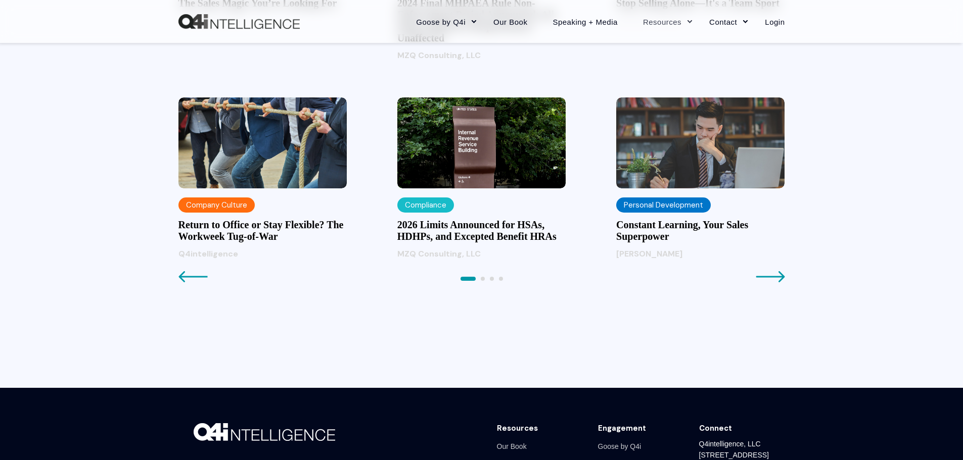
click at [765, 277] on icon at bounding box center [769, 276] width 29 height 11
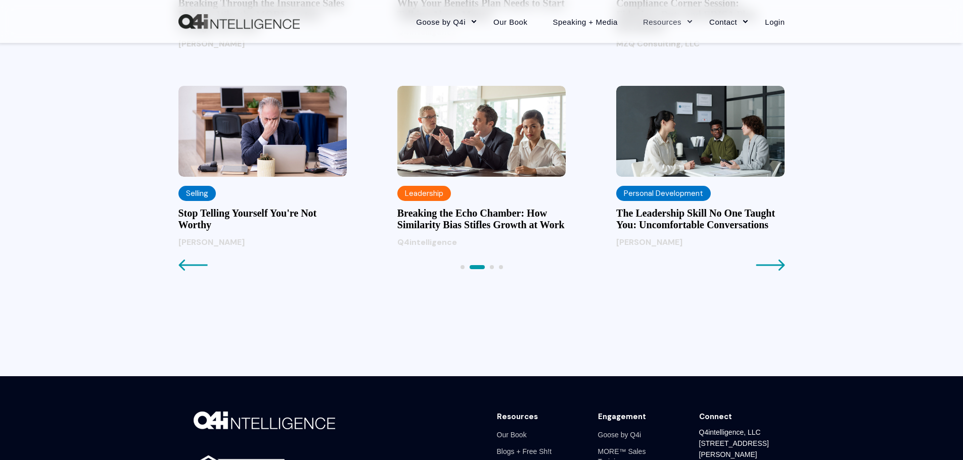
click at [767, 265] on icon at bounding box center [769, 265] width 29 height 11
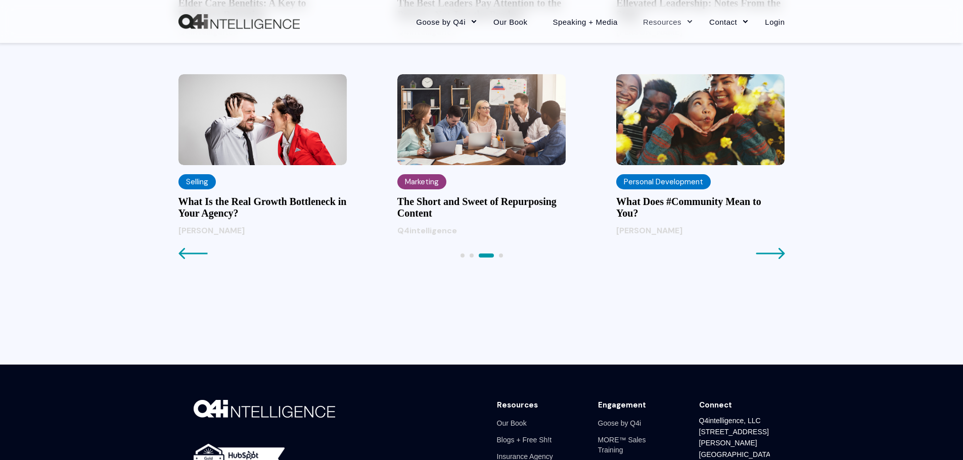
click at [232, 202] on h3 "What Is the Real Growth Bottleneck in Your Agency?" at bounding box center [262, 207] width 168 height 23
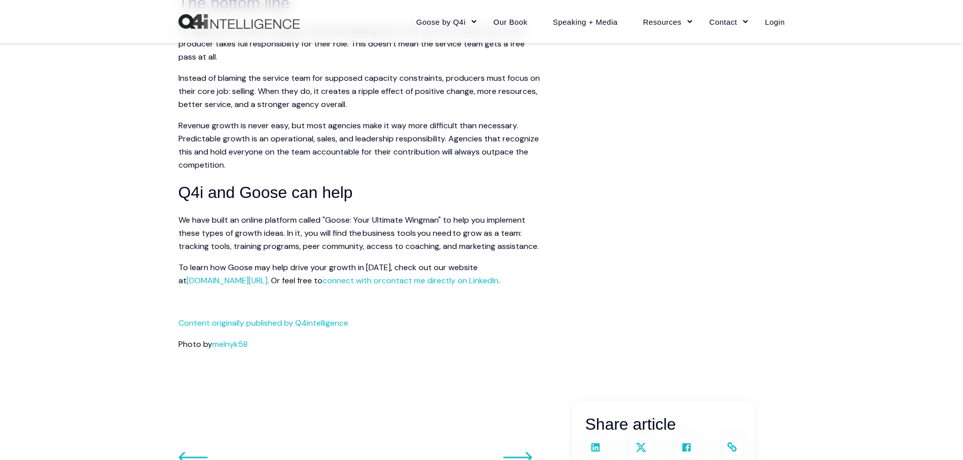
scroll to position [1364, 0]
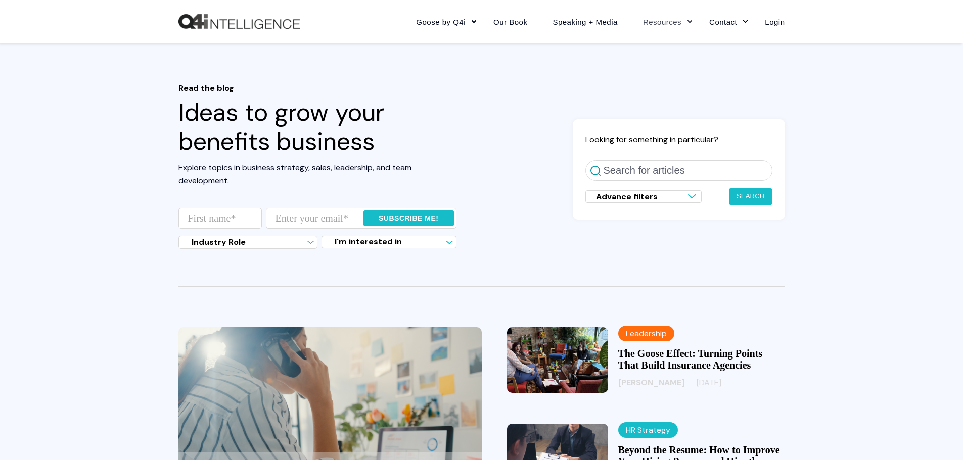
scroll to position [1110, 0]
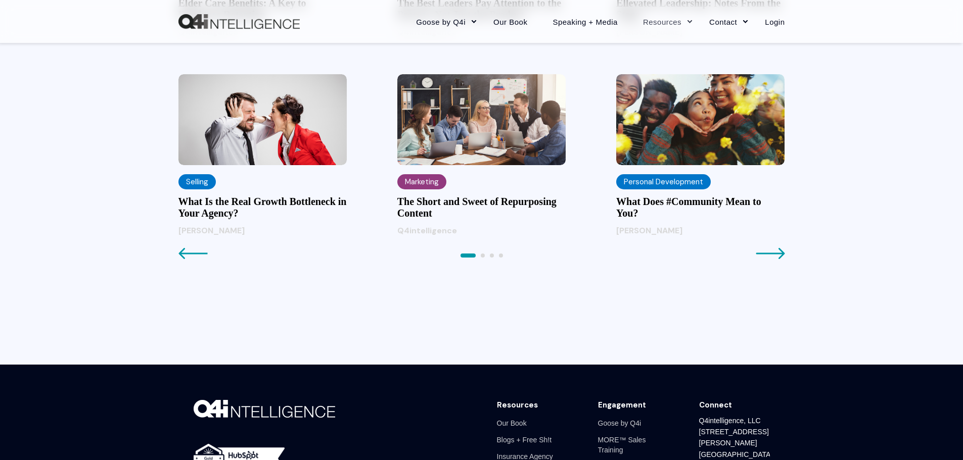
click at [771, 255] on icon at bounding box center [769, 254] width 29 height 12
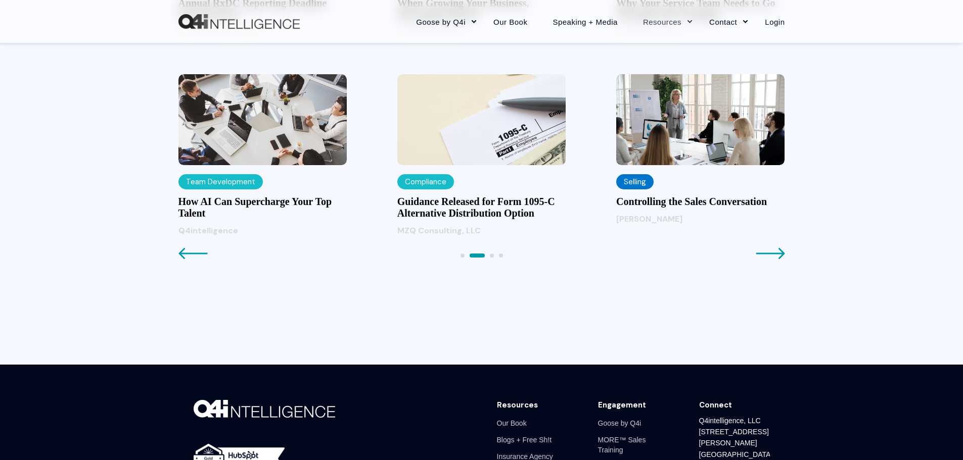
click at [235, 202] on h3 "How AI Can Supercharge Your Top Talent" at bounding box center [262, 207] width 168 height 23
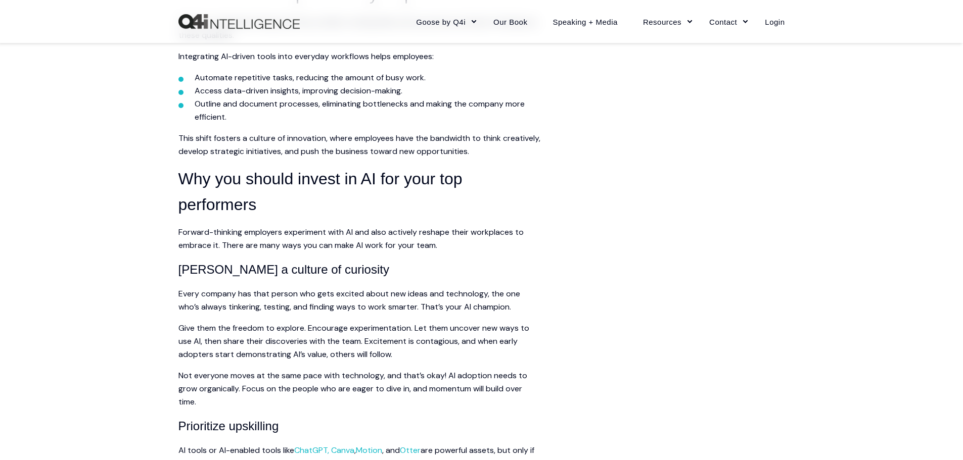
scroll to position [707, 0]
